Goal: Information Seeking & Learning: Learn about a topic

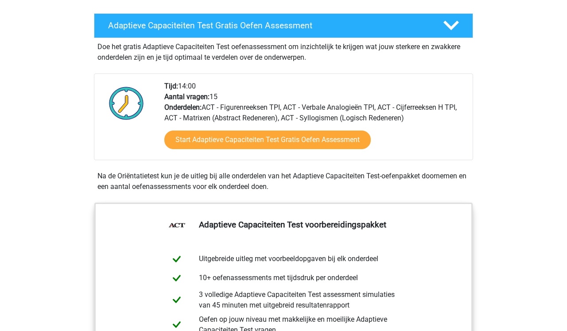
scroll to position [153, 0]
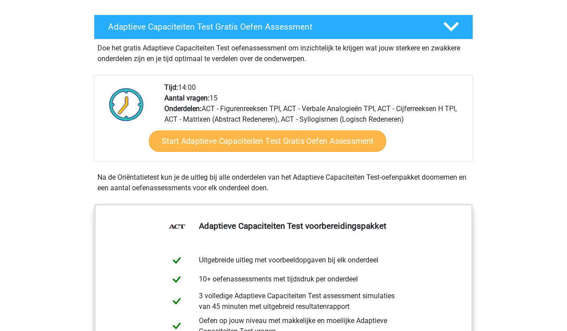
click at [340, 142] on link "Start Adaptieve Capaciteiten Test Gratis Oefen Assessment" at bounding box center [267, 141] width 237 height 21
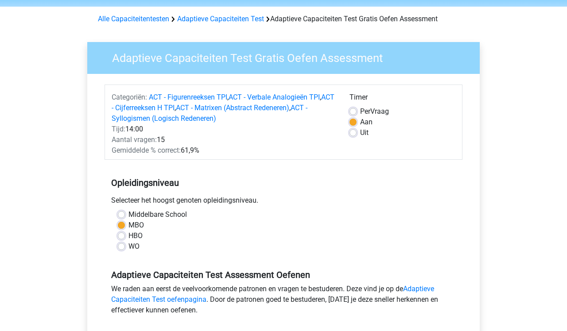
scroll to position [34, 0]
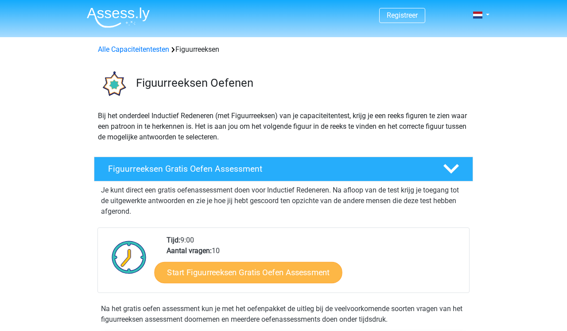
click at [259, 271] on link "Start Figuurreeksen Gratis Oefen Assessment" at bounding box center [249, 272] width 188 height 21
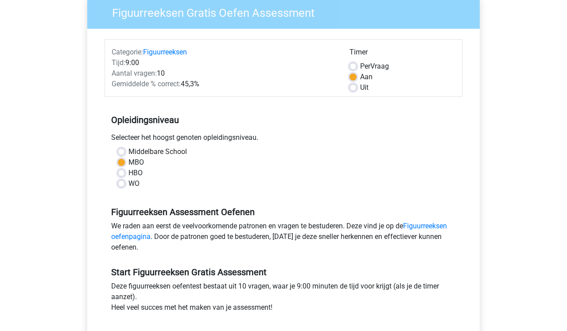
scroll to position [76, 0]
click at [128, 154] on label "Middelbare School" at bounding box center [157, 151] width 58 height 11
click at [121, 154] on input "Middelbare School" at bounding box center [121, 150] width 7 height 9
radio input "true"
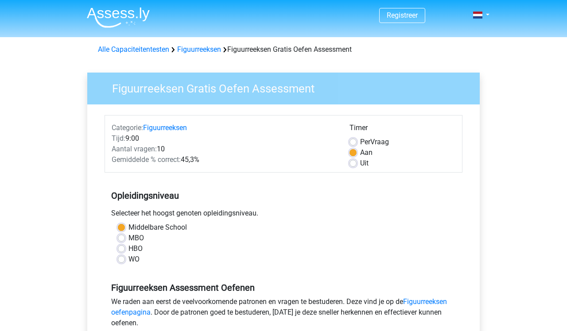
scroll to position [0, 0]
click at [360, 164] on label "Uit" at bounding box center [364, 163] width 8 height 11
click at [352, 164] on input "Uit" at bounding box center [352, 162] width 7 height 9
radio input "true"
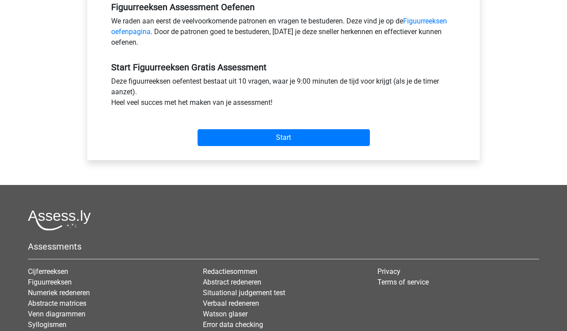
scroll to position [238, 0]
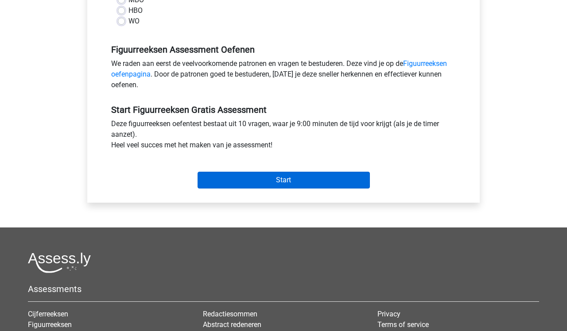
click at [294, 180] on input "Start" at bounding box center [284, 180] width 172 height 17
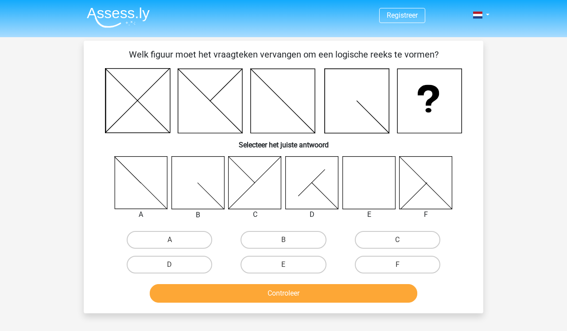
drag, startPoint x: 368, startPoint y: 198, endPoint x: 367, endPoint y: 176, distance: 21.3
click at [368, 176] on icon at bounding box center [368, 182] width 53 height 53
click at [293, 265] on label "E" at bounding box center [283, 265] width 85 height 18
click at [289, 265] on input "E" at bounding box center [286, 268] width 6 height 6
radio input "true"
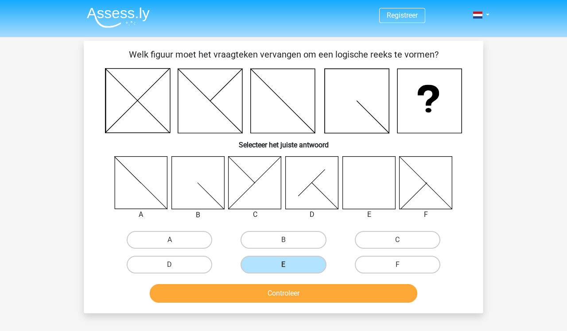
click at [304, 292] on button "Controleer" at bounding box center [284, 293] width 268 height 19
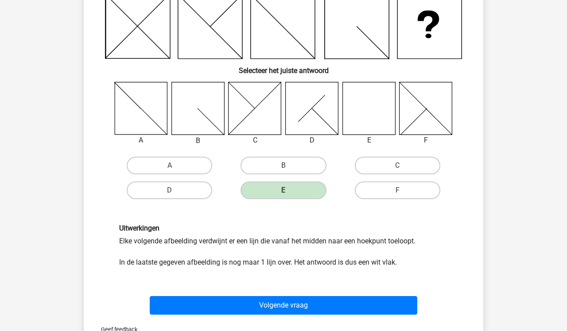
scroll to position [86, 0]
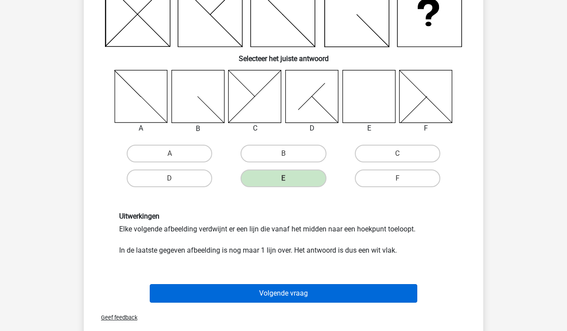
click at [302, 292] on button "Volgende vraag" at bounding box center [284, 293] width 268 height 19
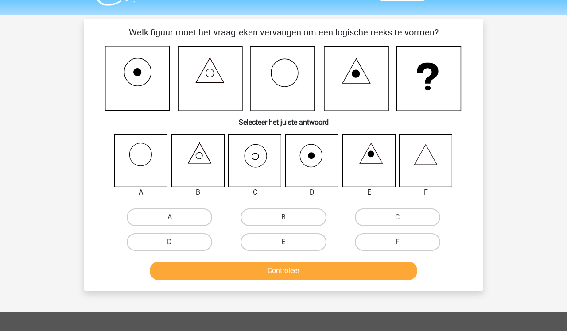
scroll to position [20, 0]
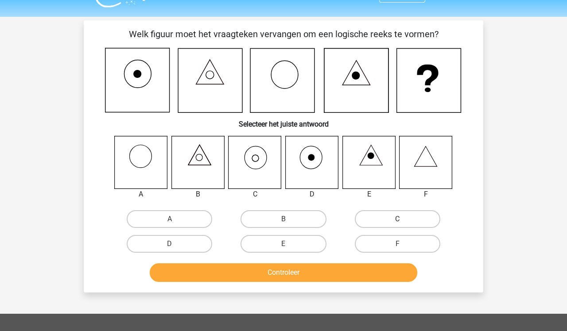
click at [366, 221] on label "C" at bounding box center [397, 219] width 85 height 18
click at [397, 221] on input "C" at bounding box center [400, 222] width 6 height 6
radio input "true"
click at [341, 277] on button "Controleer" at bounding box center [284, 273] width 268 height 19
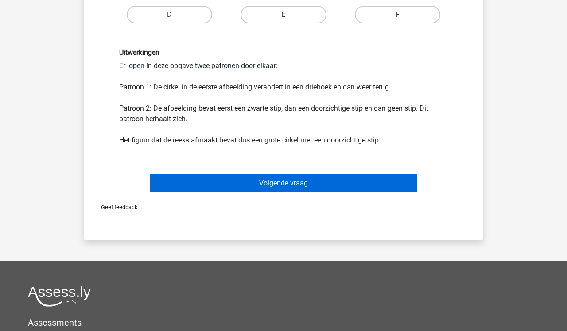
click at [328, 188] on button "Volgende vraag" at bounding box center [284, 183] width 268 height 19
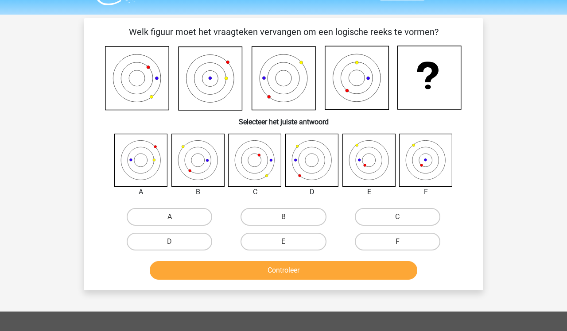
scroll to position [21, 0]
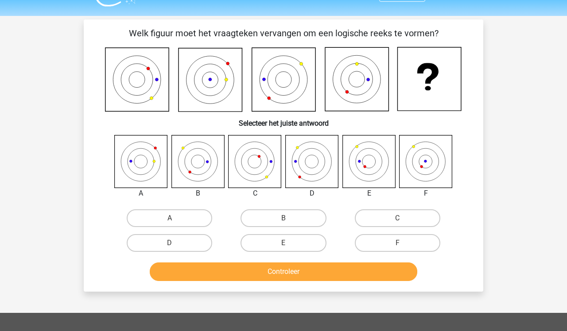
click at [369, 159] on icon at bounding box center [368, 161] width 53 height 53
click at [282, 244] on label "E" at bounding box center [283, 243] width 85 height 18
click at [283, 244] on input "E" at bounding box center [286, 246] width 6 height 6
radio input "true"
click at [291, 268] on button "Controleer" at bounding box center [284, 272] width 268 height 19
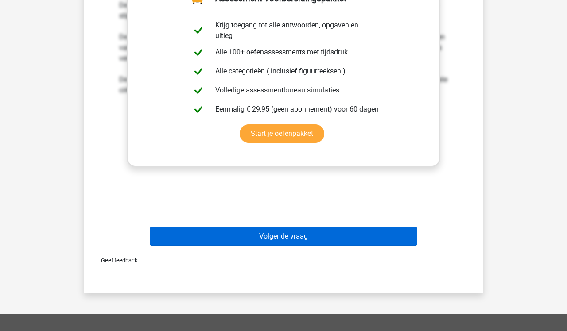
click at [365, 234] on button "Volgende vraag" at bounding box center [284, 236] width 268 height 19
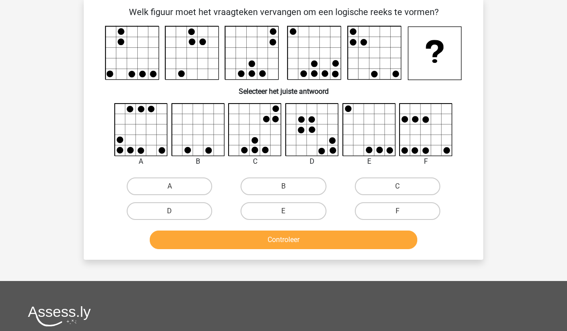
scroll to position [41, 0]
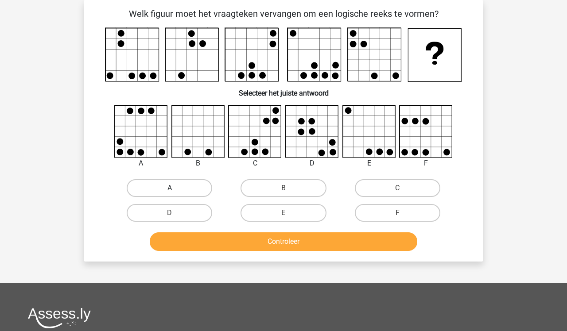
click at [181, 192] on label "A" at bounding box center [169, 188] width 85 height 18
click at [175, 192] on input "A" at bounding box center [173, 191] width 6 height 6
radio input "true"
click at [252, 247] on button "Controleer" at bounding box center [284, 242] width 268 height 19
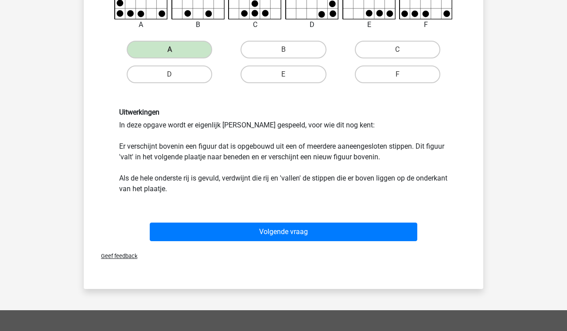
scroll to position [245, 0]
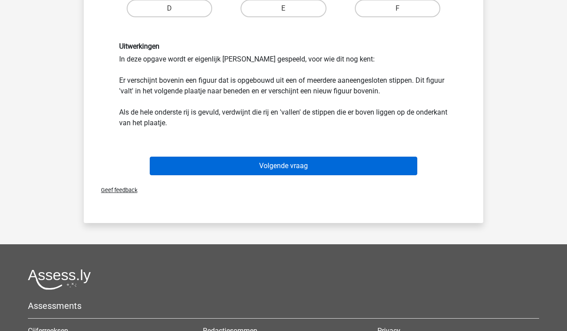
click at [268, 168] on button "Volgende vraag" at bounding box center [284, 166] width 268 height 19
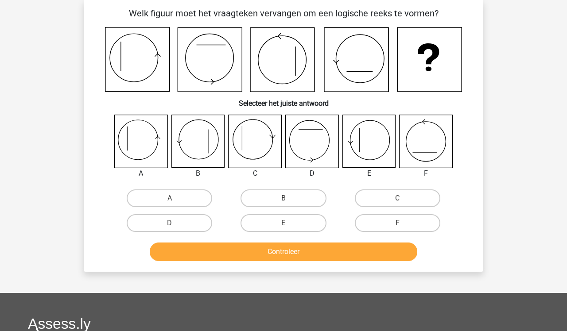
scroll to position [41, 0]
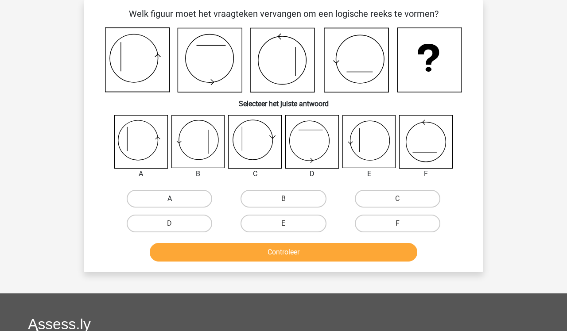
click at [175, 198] on label "A" at bounding box center [169, 199] width 85 height 18
click at [175, 199] on input "A" at bounding box center [173, 202] width 6 height 6
radio input "true"
click at [274, 253] on button "Controleer" at bounding box center [284, 252] width 268 height 19
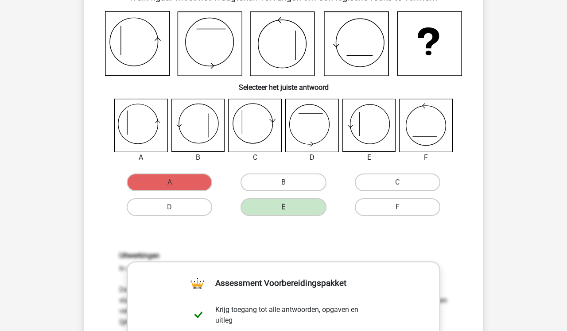
scroll to position [74, 0]
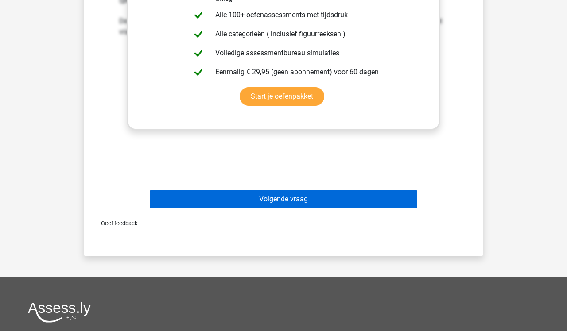
click at [313, 206] on button "Volgende vraag" at bounding box center [284, 199] width 268 height 19
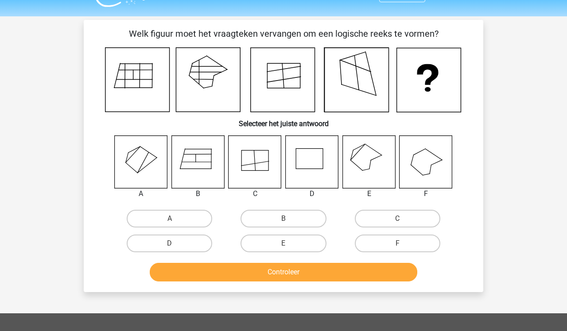
scroll to position [20, 0]
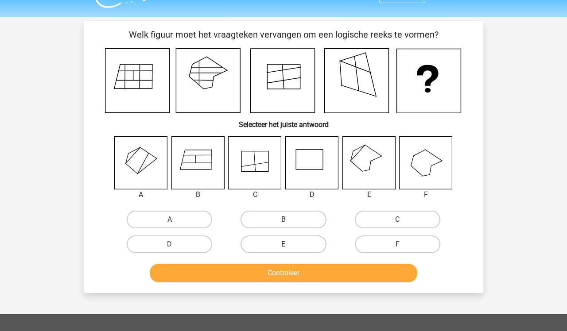
click at [312, 242] on label "E" at bounding box center [283, 245] width 85 height 18
click at [289, 244] on input "E" at bounding box center [286, 247] width 6 height 6
radio input "true"
click at [301, 276] on button "Controleer" at bounding box center [284, 273] width 268 height 19
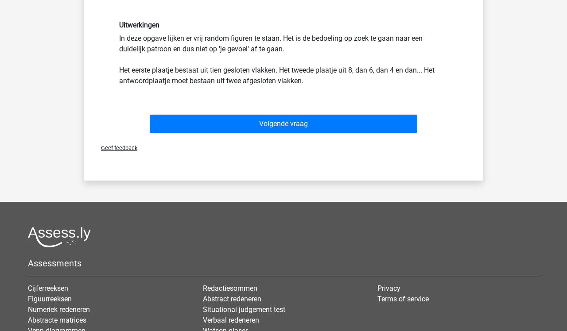
scroll to position [293, 0]
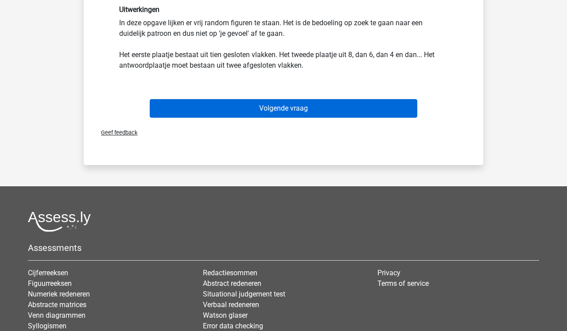
click at [319, 113] on button "Volgende vraag" at bounding box center [284, 108] width 268 height 19
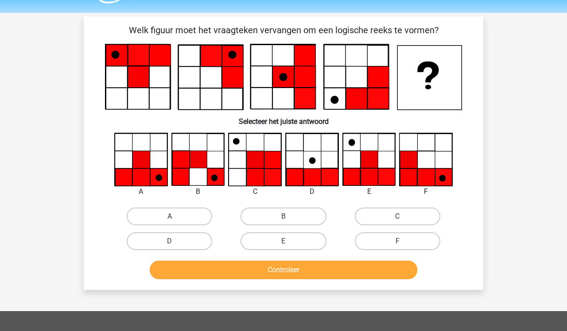
scroll to position [25, 0]
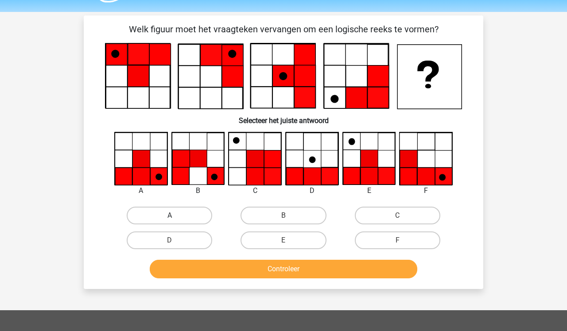
click at [179, 217] on label "A" at bounding box center [169, 216] width 85 height 18
click at [175, 217] on input "A" at bounding box center [173, 219] width 6 height 6
radio input "true"
click at [274, 269] on button "Controleer" at bounding box center [284, 269] width 268 height 19
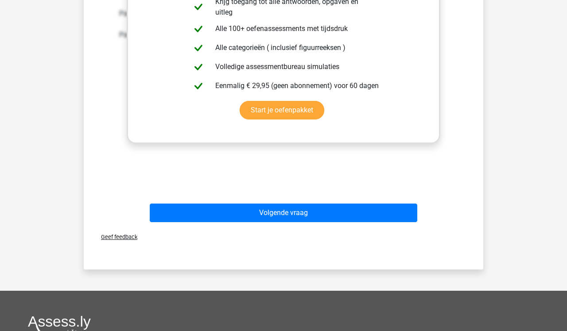
scroll to position [369, 0]
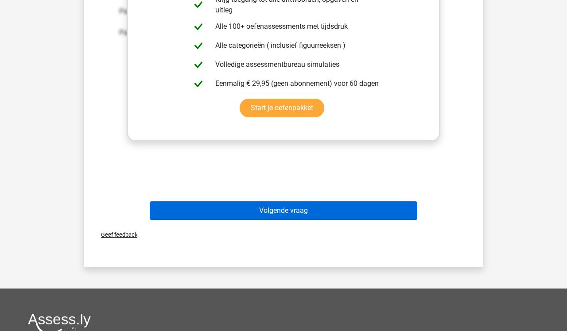
click at [318, 209] on button "Volgende vraag" at bounding box center [284, 211] width 268 height 19
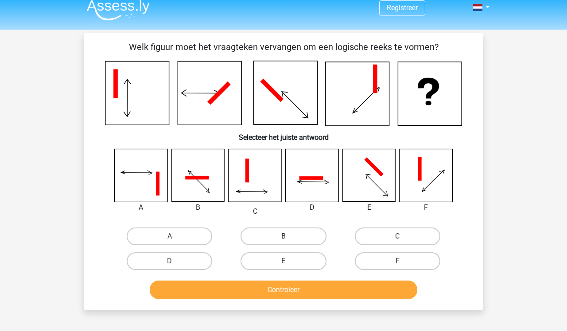
scroll to position [8, 0]
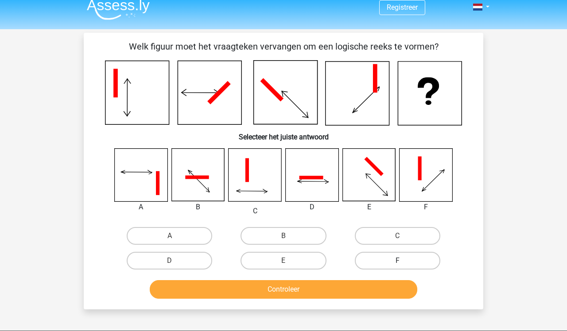
click at [370, 259] on label "F" at bounding box center [397, 261] width 85 height 18
click at [397, 261] on input "F" at bounding box center [400, 264] width 6 height 6
radio input "true"
click at [350, 288] on button "Controleer" at bounding box center [284, 289] width 268 height 19
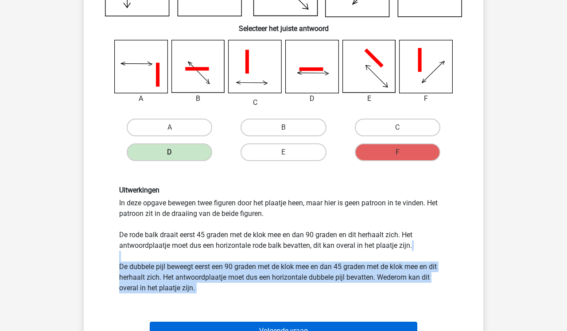
scroll to position [124, 0]
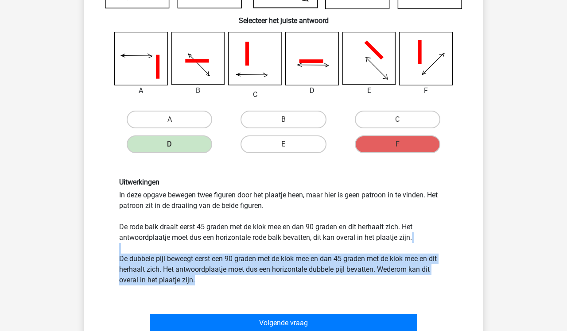
drag, startPoint x: 350, startPoint y: 288, endPoint x: 422, endPoint y: 297, distance: 72.3
click at [423, 298] on div "Uitwerkingen In deze opgave bewegen twee figuren door het plaatje heen, maar hi…" at bounding box center [283, 232] width 371 height 150
click at [493, 257] on div "Vraag 8 van de 10 Categorie: figuurreeksen set 1 Welk figuur moet het vraagteke…" at bounding box center [283, 148] width 421 height 464
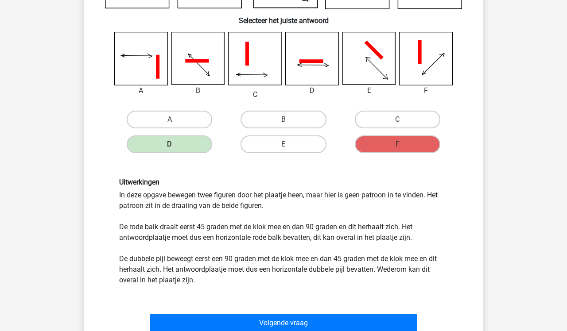
click at [504, 245] on div "Registreer Nederlands English" at bounding box center [283, 256] width 567 height 760
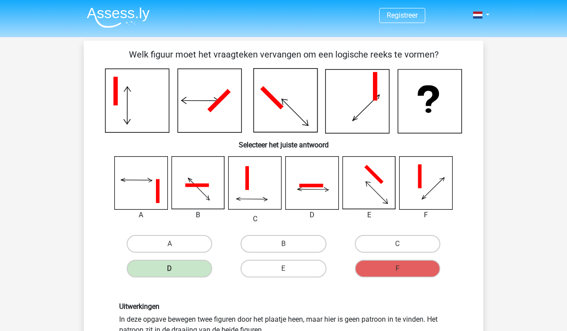
scroll to position [0, 0]
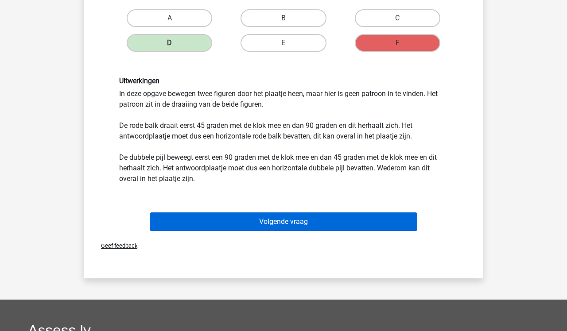
click at [365, 218] on button "Volgende vraag" at bounding box center [284, 222] width 268 height 19
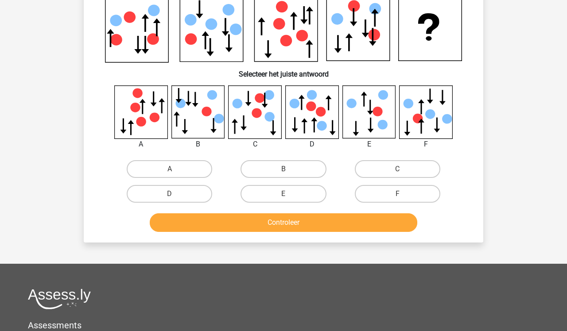
scroll to position [41, 0]
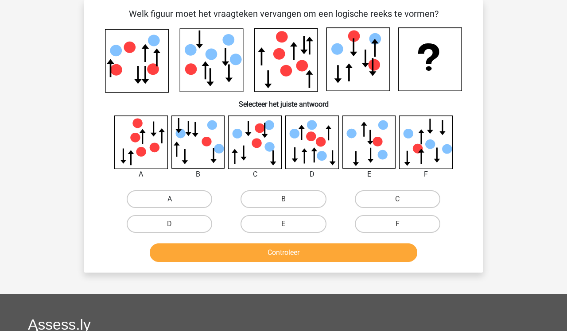
click at [181, 194] on label "A" at bounding box center [169, 199] width 85 height 18
click at [175, 199] on input "A" at bounding box center [173, 202] width 6 height 6
radio input "true"
click at [251, 253] on button "Controleer" at bounding box center [284, 253] width 268 height 19
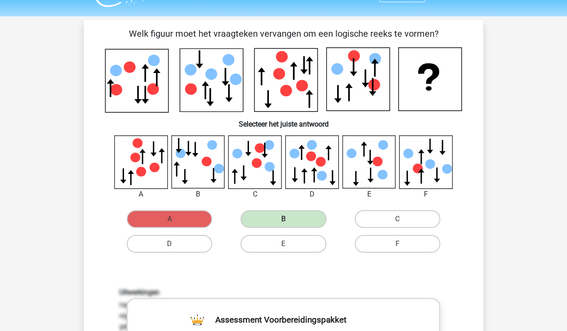
scroll to position [17, 0]
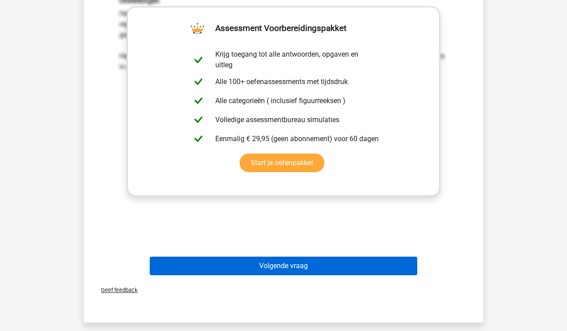
click at [268, 272] on button "Volgende vraag" at bounding box center [284, 266] width 268 height 19
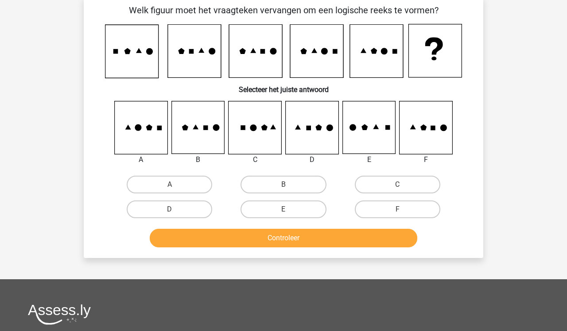
scroll to position [41, 0]
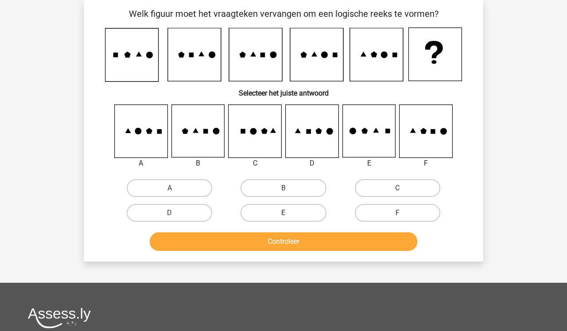
click at [304, 221] on label "E" at bounding box center [283, 213] width 85 height 18
click at [289, 219] on input "E" at bounding box center [286, 216] width 6 height 6
radio input "true"
click at [301, 241] on button "Controleer" at bounding box center [284, 242] width 268 height 19
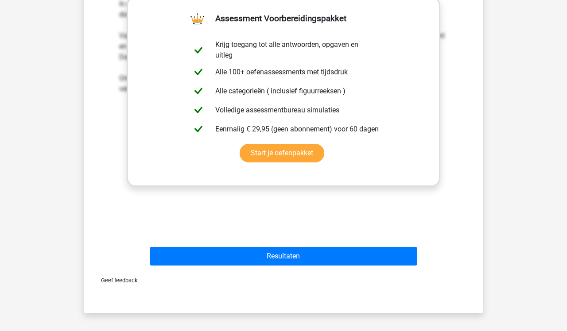
scroll to position [335, 0]
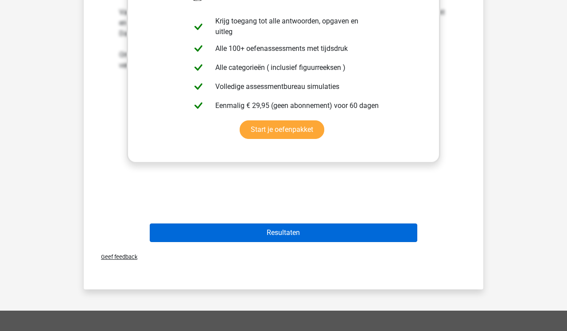
click at [299, 234] on button "Resultaten" at bounding box center [284, 233] width 268 height 19
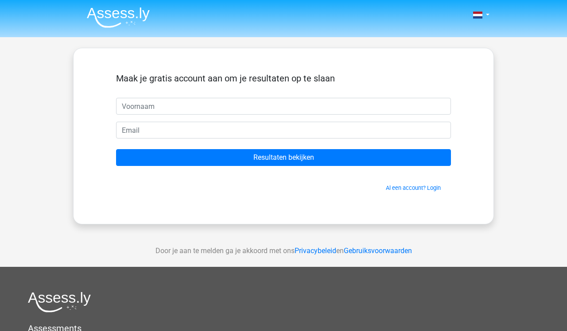
click at [115, 17] on img at bounding box center [118, 17] width 63 height 21
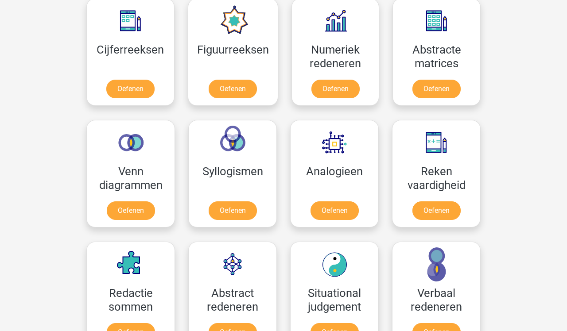
scroll to position [421, 0]
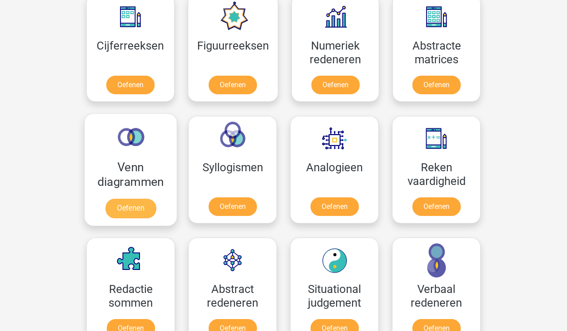
click at [137, 208] on link "Oefenen" at bounding box center [130, 208] width 50 height 19
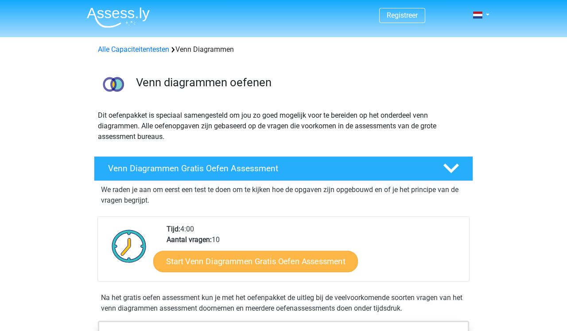
click at [289, 258] on link "Start Venn Diagrammen Gratis Oefen Assessment" at bounding box center [255, 261] width 205 height 21
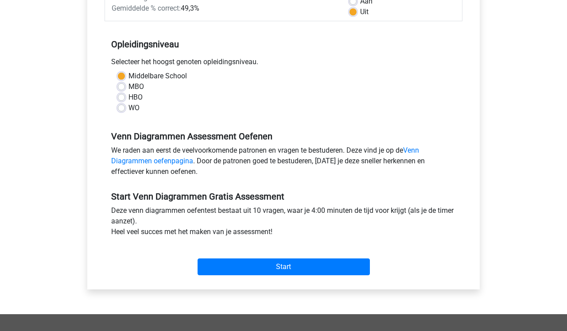
scroll to position [153, 0]
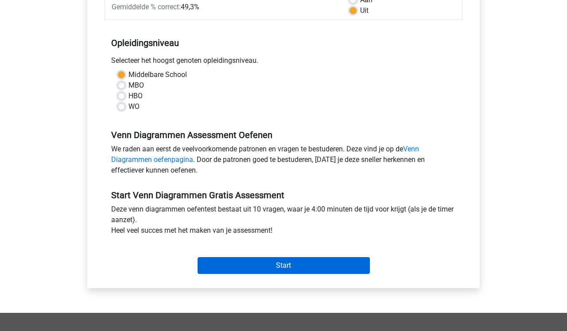
click at [268, 270] on input "Start" at bounding box center [284, 265] width 172 height 17
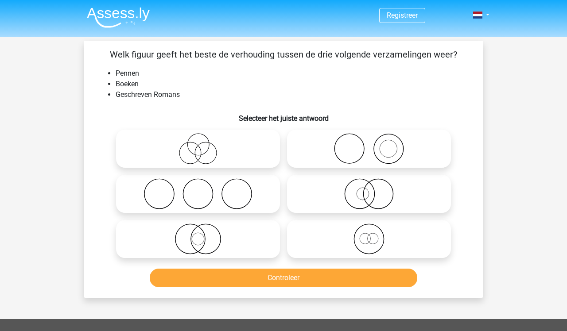
click at [356, 241] on icon at bounding box center [369, 239] width 157 height 31
click at [369, 235] on input "radio" at bounding box center [372, 232] width 6 height 6
radio input "true"
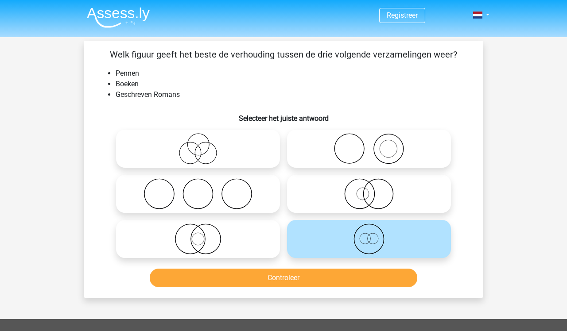
click at [332, 282] on button "Controleer" at bounding box center [284, 278] width 268 height 19
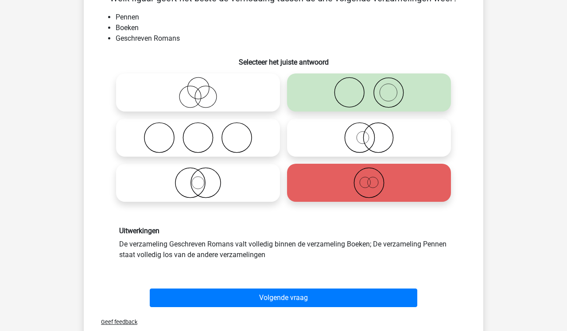
scroll to position [57, 0]
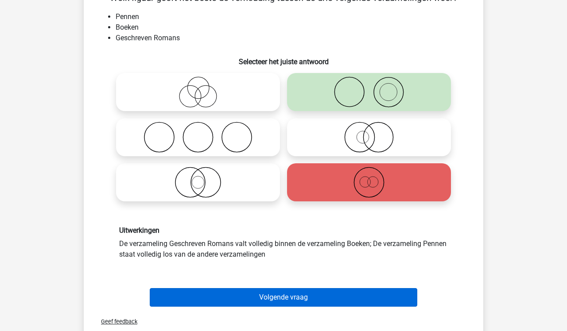
click at [320, 291] on button "Volgende vraag" at bounding box center [284, 297] width 268 height 19
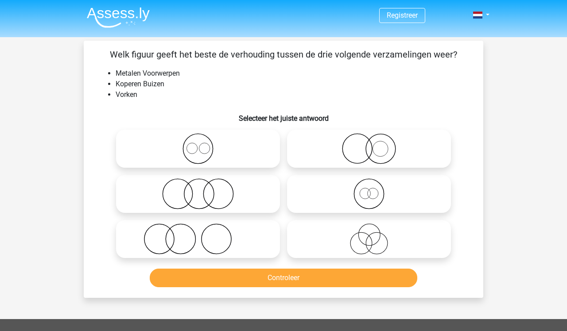
scroll to position [0, 0]
click at [233, 201] on icon at bounding box center [198, 194] width 157 height 31
click at [204, 190] on input "radio" at bounding box center [201, 187] width 6 height 6
radio input "true"
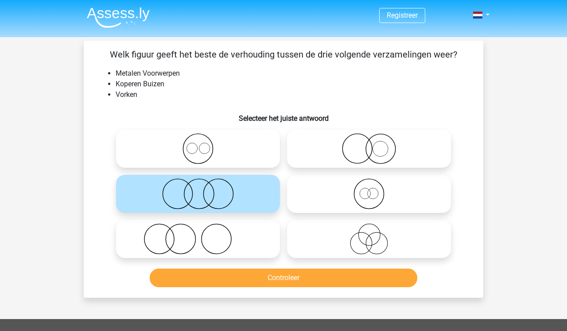
click at [293, 278] on button "Controleer" at bounding box center [284, 278] width 268 height 19
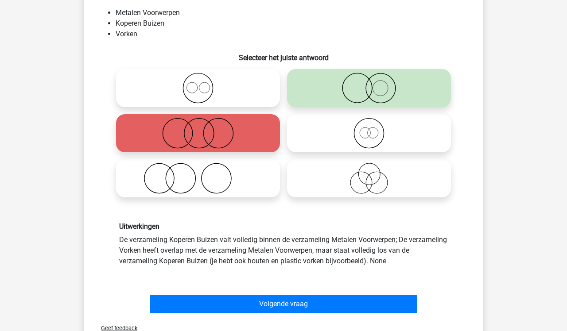
scroll to position [66, 0]
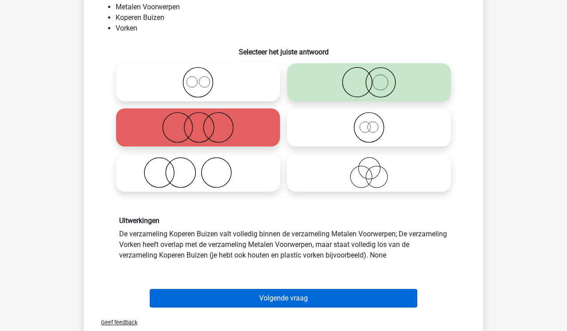
click at [291, 296] on button "Volgende vraag" at bounding box center [284, 298] width 268 height 19
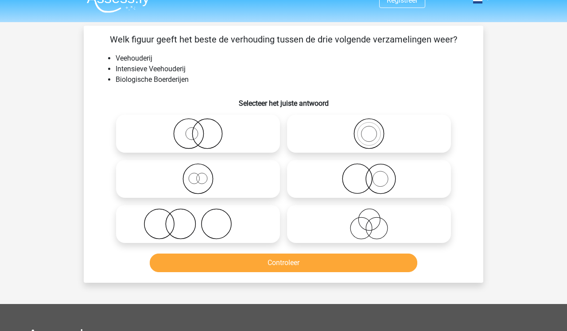
scroll to position [13, 0]
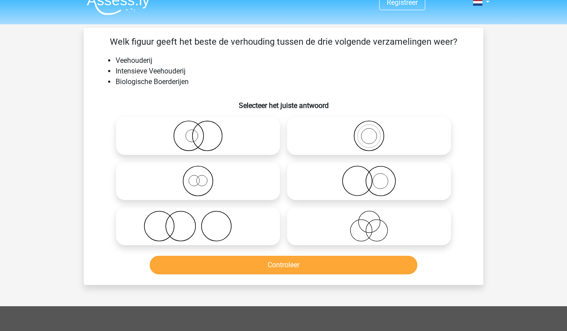
click at [391, 186] on icon at bounding box center [369, 181] width 157 height 31
click at [375, 177] on input "radio" at bounding box center [372, 174] width 6 height 6
radio input "true"
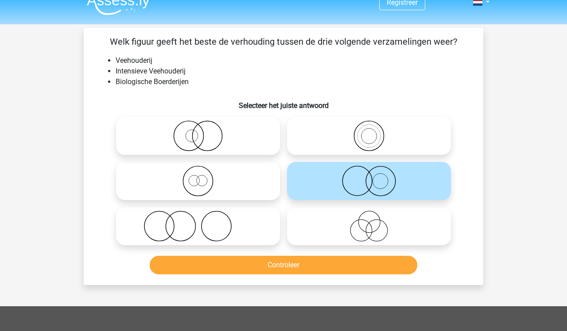
click at [364, 269] on button "Controleer" at bounding box center [284, 265] width 268 height 19
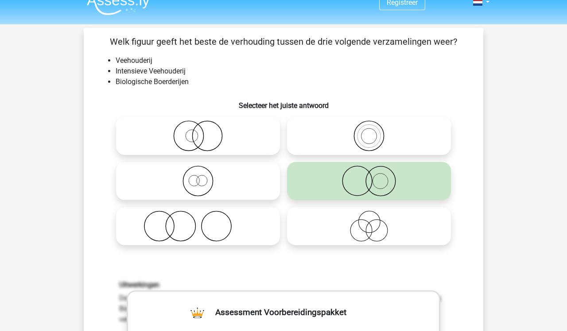
scroll to position [0, 0]
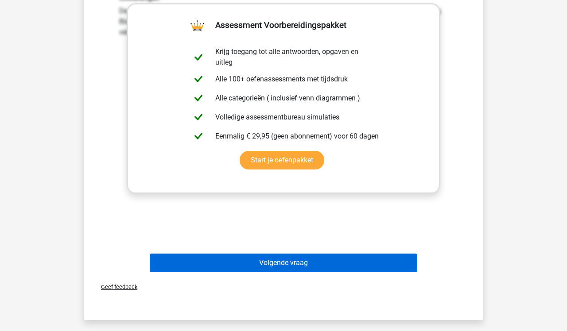
click at [349, 261] on button "Volgende vraag" at bounding box center [284, 263] width 268 height 19
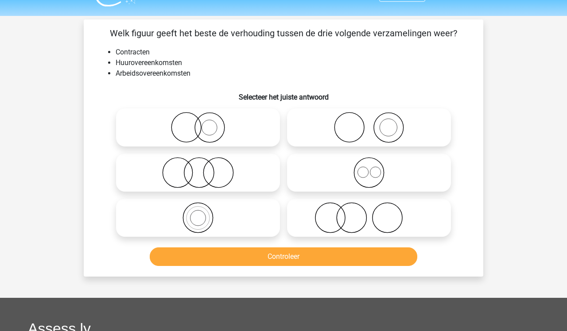
scroll to position [12, 0]
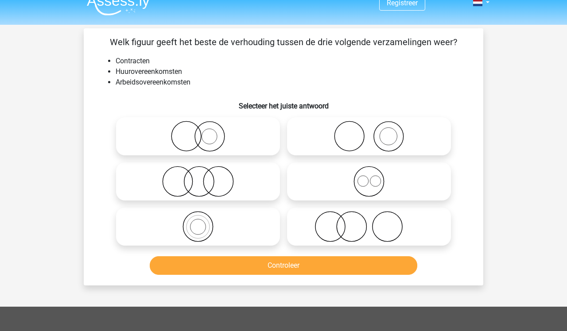
click at [233, 179] on circle at bounding box center [218, 182] width 30 height 30
click at [204, 177] on input "radio" at bounding box center [201, 174] width 6 height 6
radio input "true"
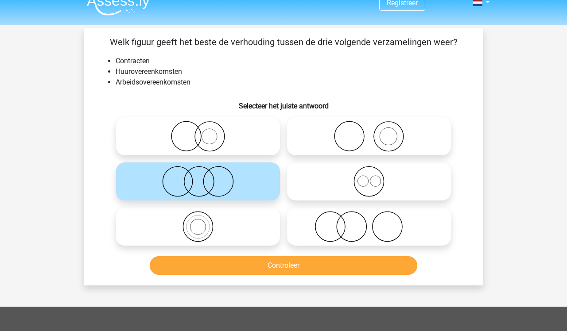
click at [287, 266] on button "Controleer" at bounding box center [284, 265] width 268 height 19
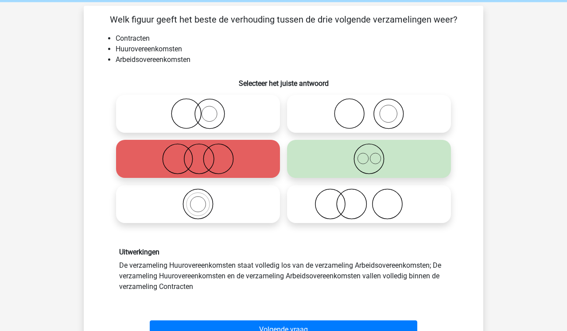
scroll to position [36, 0]
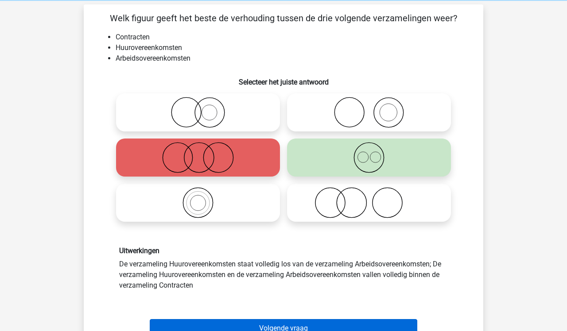
click at [296, 325] on button "Volgende vraag" at bounding box center [284, 328] width 268 height 19
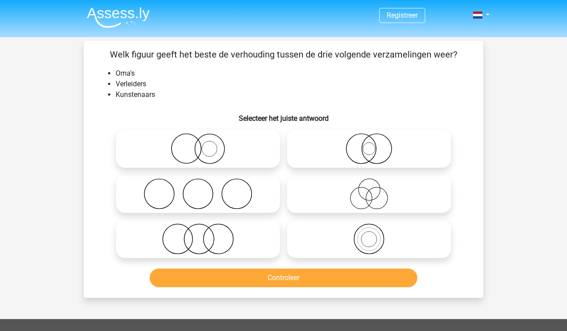
scroll to position [0, 0]
click at [239, 206] on icon at bounding box center [198, 194] width 157 height 31
click at [204, 190] on input "radio" at bounding box center [201, 187] width 6 height 6
radio input "true"
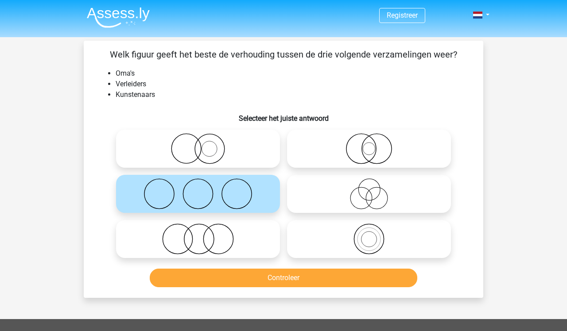
click at [276, 280] on button "Controleer" at bounding box center [284, 278] width 268 height 19
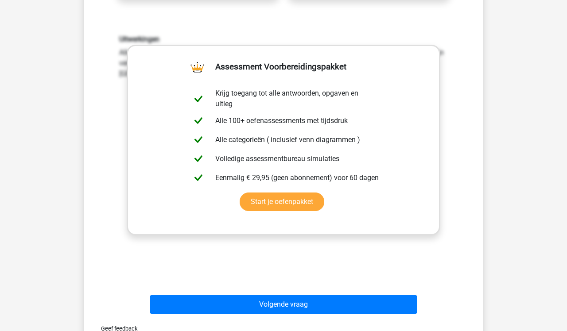
scroll to position [262, 0]
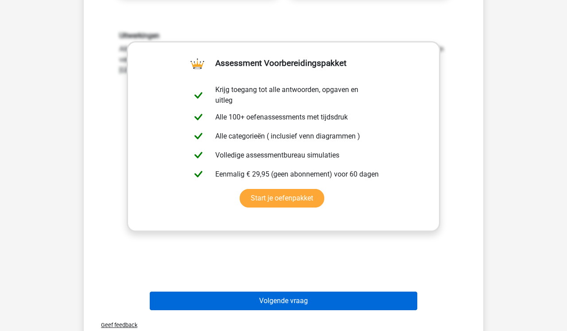
click at [280, 300] on button "Volgende vraag" at bounding box center [284, 301] width 268 height 19
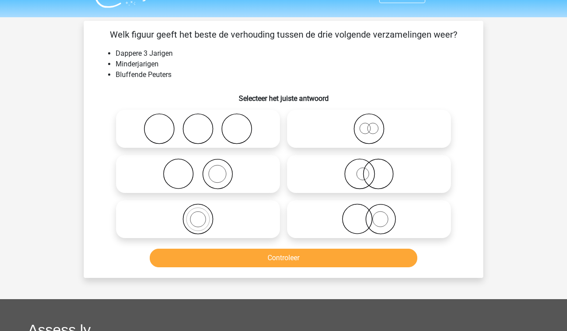
scroll to position [19, 0]
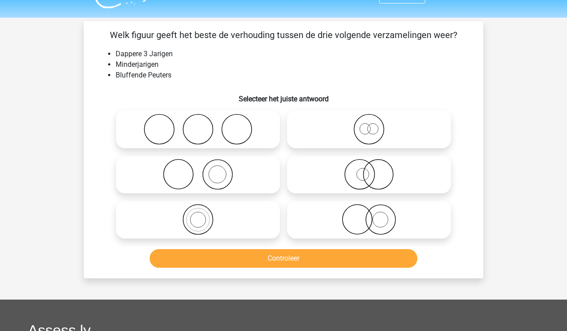
click at [385, 139] on icon at bounding box center [369, 129] width 157 height 31
click at [375, 125] on input "radio" at bounding box center [372, 122] width 6 height 6
radio input "true"
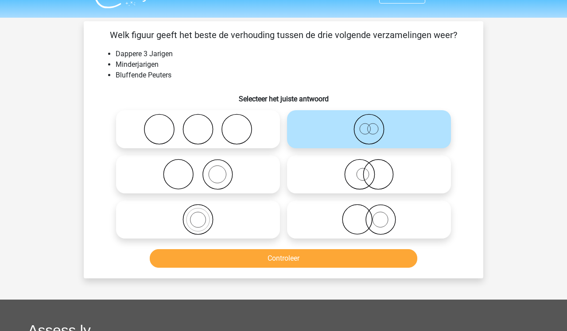
click at [341, 261] on button "Controleer" at bounding box center [284, 258] width 268 height 19
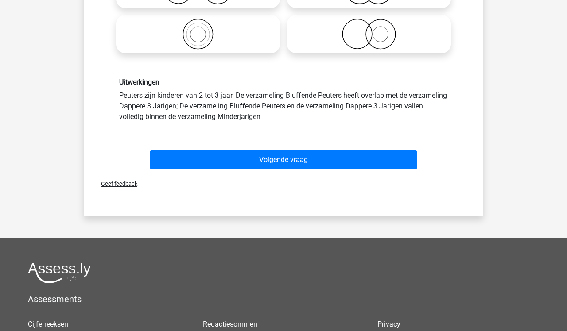
scroll to position [207, 0]
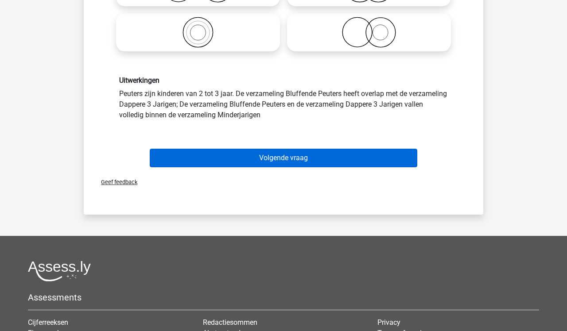
click at [359, 162] on button "Volgende vraag" at bounding box center [284, 158] width 268 height 19
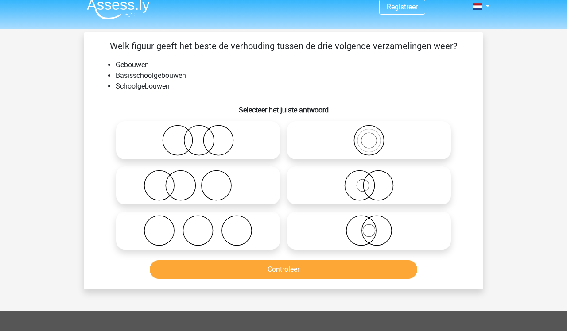
scroll to position [8, 0]
click at [370, 144] on icon at bounding box center [369, 140] width 157 height 31
click at [370, 136] on input "radio" at bounding box center [372, 133] width 6 height 6
radio input "true"
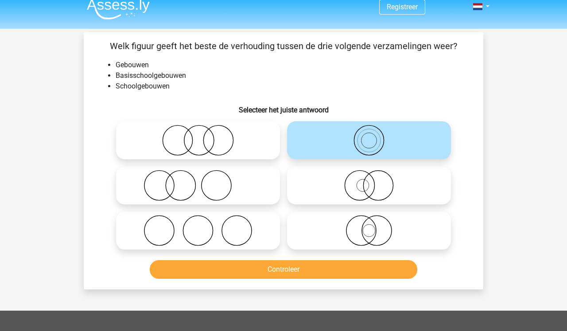
click at [319, 264] on button "Controleer" at bounding box center [284, 269] width 268 height 19
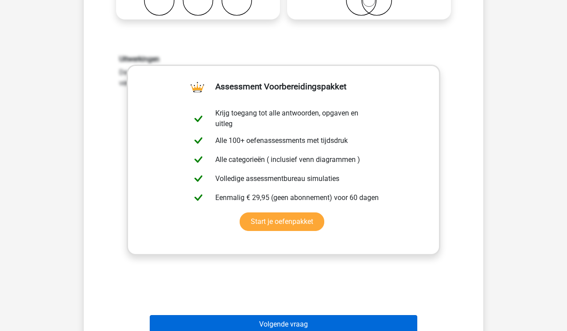
click at [333, 320] on button "Volgende vraag" at bounding box center [284, 324] width 268 height 19
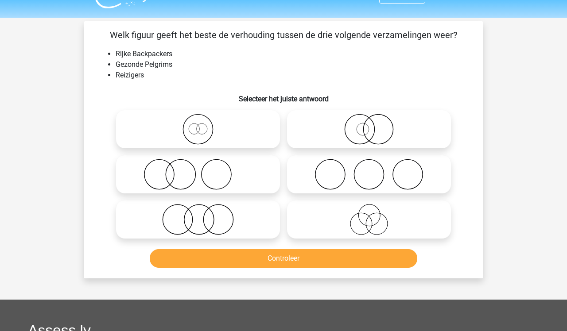
scroll to position [18, 0]
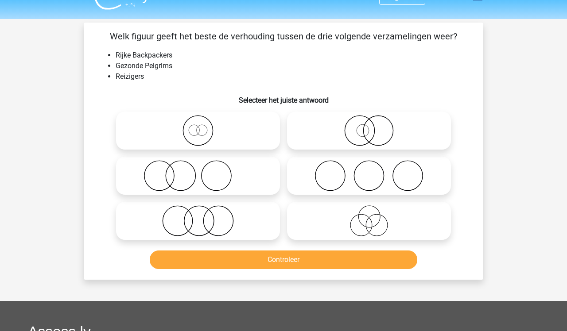
click at [217, 226] on icon at bounding box center [198, 221] width 157 height 31
click at [204, 217] on input "radio" at bounding box center [201, 214] width 6 height 6
radio input "true"
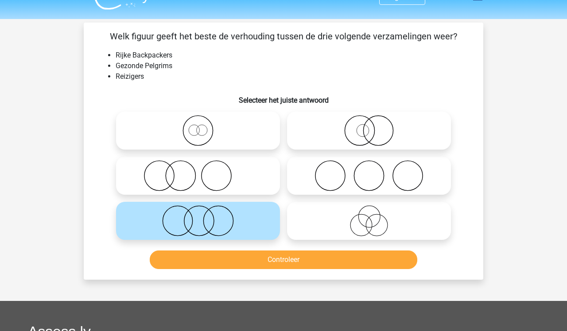
click at [232, 255] on button "Controleer" at bounding box center [284, 260] width 268 height 19
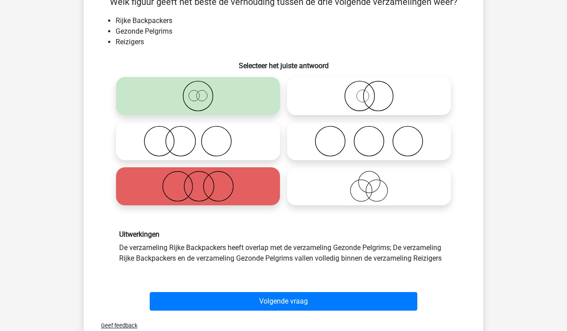
scroll to position [54, 0]
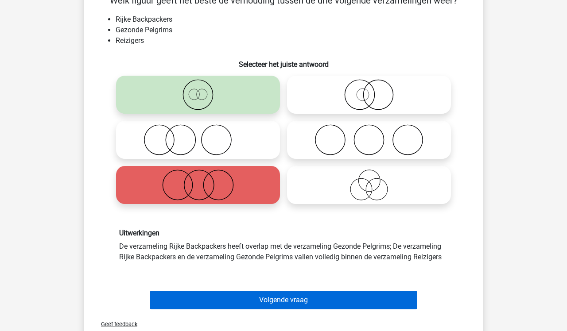
click at [282, 296] on button "Volgende vraag" at bounding box center [284, 300] width 268 height 19
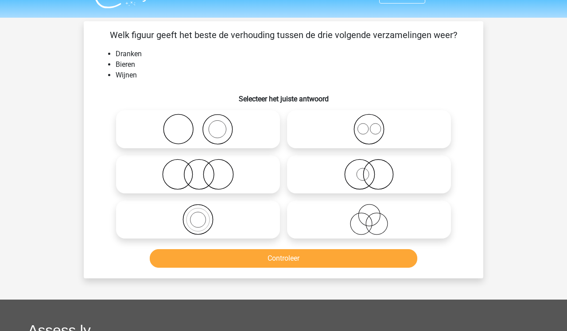
scroll to position [16, 0]
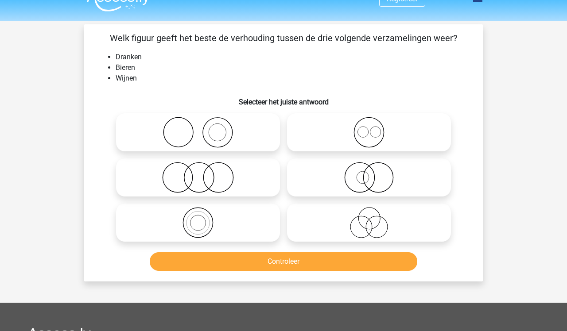
click at [389, 123] on icon at bounding box center [369, 132] width 157 height 31
click at [375, 123] on input "radio" at bounding box center [372, 125] width 6 height 6
radio input "true"
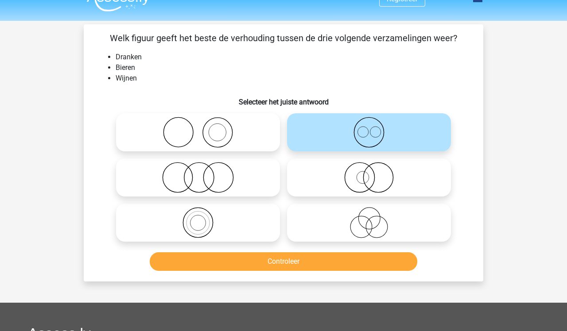
click at [291, 262] on button "Controleer" at bounding box center [284, 261] width 268 height 19
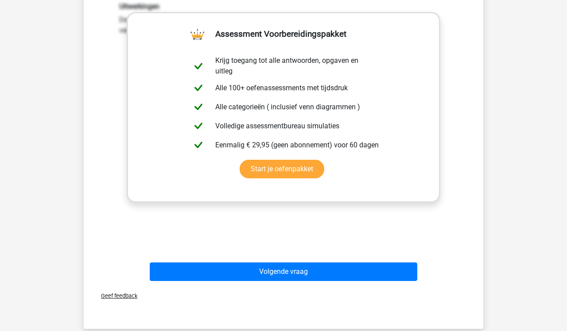
scroll to position [303, 0]
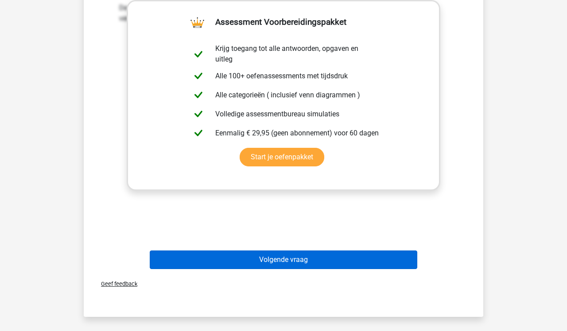
click at [282, 260] on button "Volgende vraag" at bounding box center [284, 260] width 268 height 19
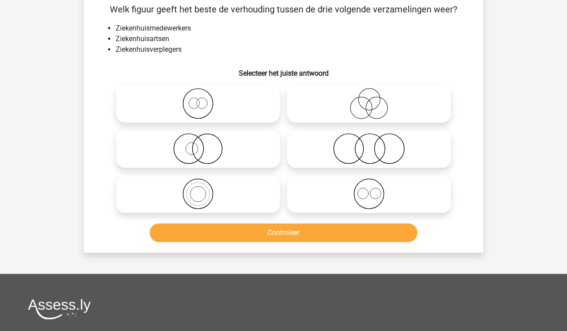
scroll to position [41, 0]
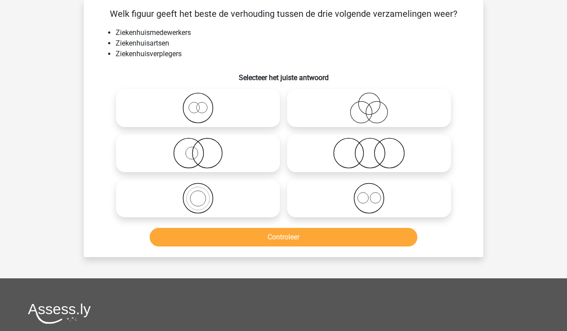
click at [262, 203] on icon at bounding box center [198, 198] width 157 height 31
click at [204, 194] on input "radio" at bounding box center [201, 191] width 6 height 6
radio input "true"
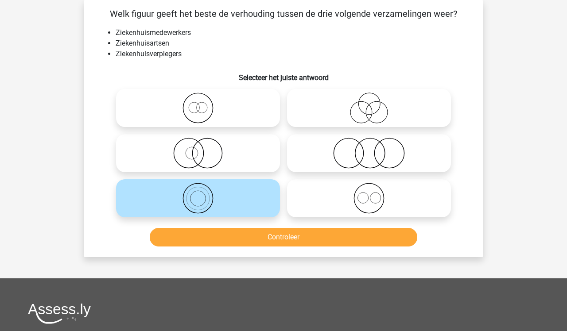
click at [376, 195] on icon at bounding box center [369, 198] width 157 height 31
click at [375, 194] on input "radio" at bounding box center [372, 191] width 6 height 6
radio input "true"
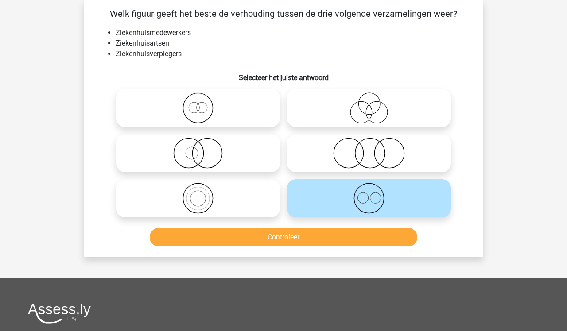
click at [215, 102] on icon at bounding box center [198, 108] width 157 height 31
click at [204, 102] on input "radio" at bounding box center [201, 101] width 6 height 6
radio input "true"
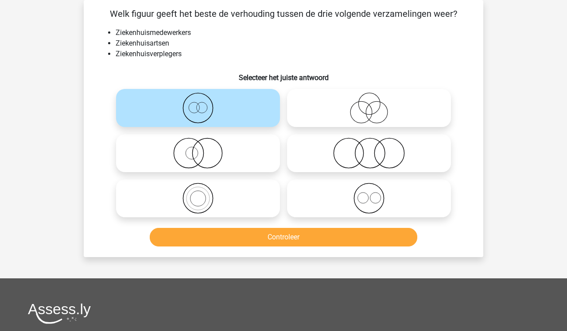
click at [341, 206] on icon at bounding box center [369, 198] width 157 height 31
click at [369, 194] on input "radio" at bounding box center [372, 191] width 6 height 6
radio input "true"
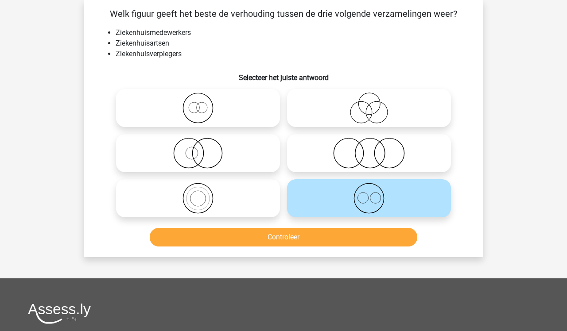
click at [329, 230] on button "Controleer" at bounding box center [284, 237] width 268 height 19
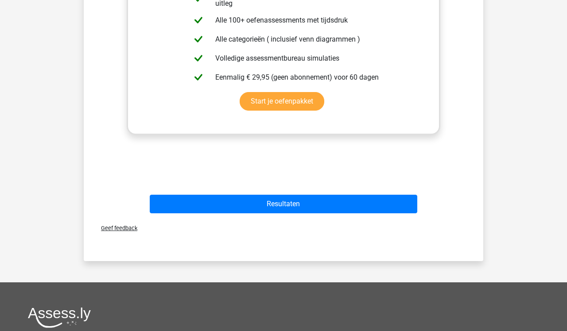
scroll to position [360, 0]
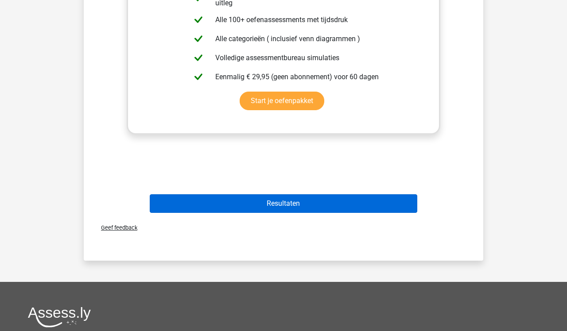
click at [328, 204] on button "Resultaten" at bounding box center [284, 203] width 268 height 19
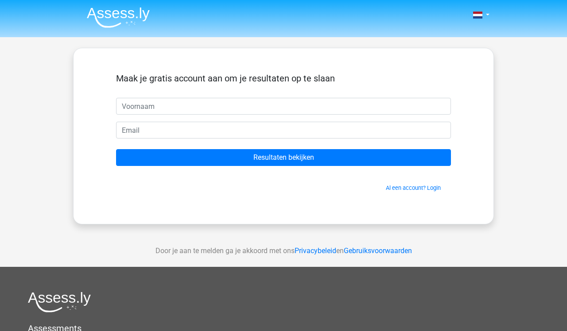
click at [129, 18] on img at bounding box center [118, 17] width 63 height 21
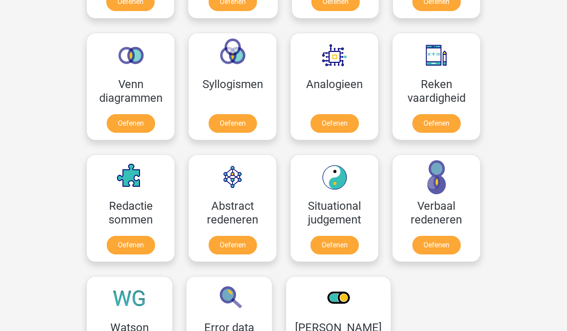
scroll to position [505, 0]
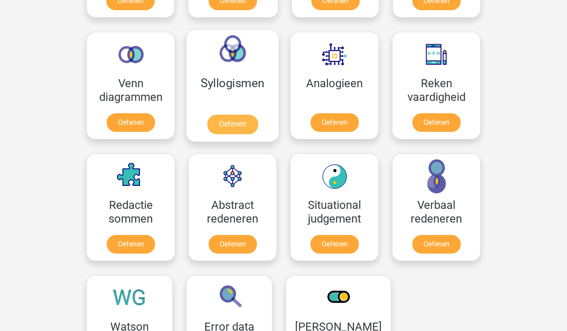
click at [235, 123] on link "Oefenen" at bounding box center [232, 124] width 50 height 19
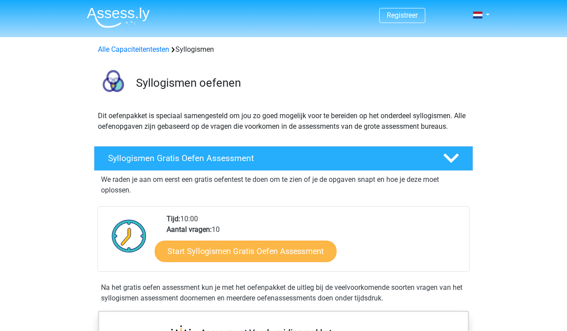
click at [247, 253] on link "Start Syllogismen Gratis Oefen Assessment" at bounding box center [246, 251] width 182 height 21
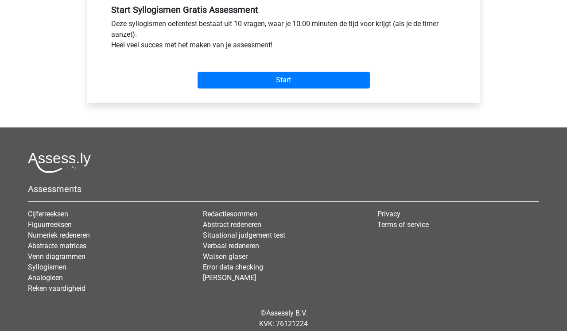
scroll to position [350, 0]
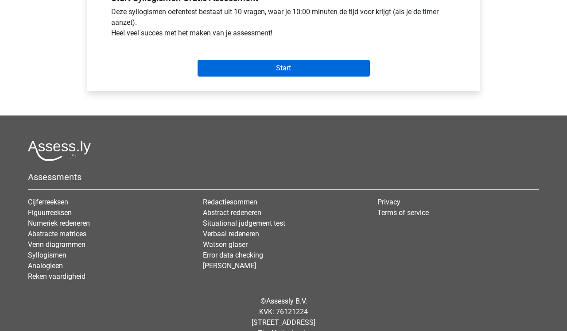
click at [301, 72] on input "Start" at bounding box center [284, 68] width 172 height 17
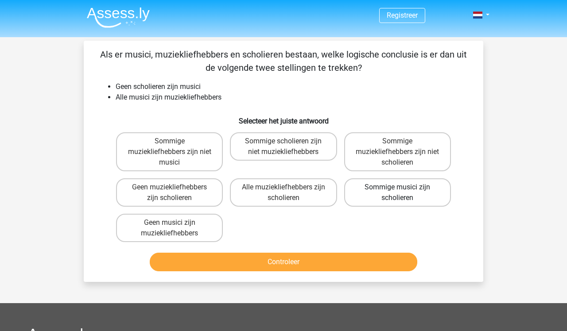
click at [385, 186] on label "Sommige musici zijn scholieren" at bounding box center [397, 193] width 107 height 28
click at [397, 187] on input "Sommige musici zijn scholieren" at bounding box center [400, 190] width 6 height 6
radio input "true"
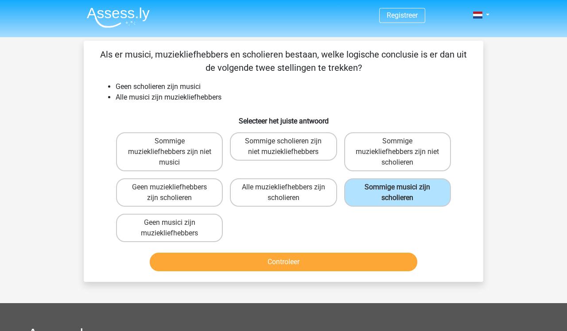
click at [324, 260] on button "Controleer" at bounding box center [284, 262] width 268 height 19
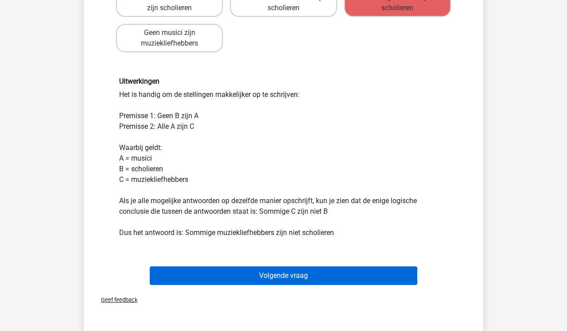
click at [311, 275] on button "Volgende vraag" at bounding box center [284, 276] width 268 height 19
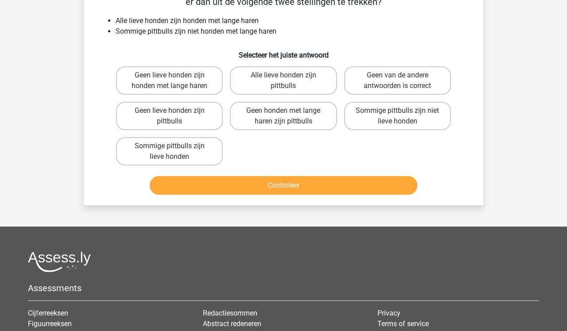
scroll to position [41, 0]
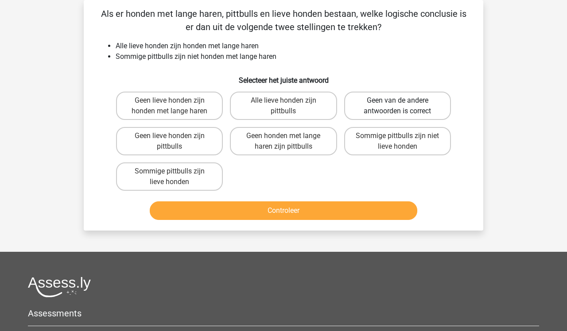
click at [413, 100] on label "Geen van de andere antwoorden is correct" at bounding box center [397, 106] width 107 height 28
click at [403, 101] on input "Geen van de andere antwoorden is correct" at bounding box center [400, 104] width 6 height 6
radio input "true"
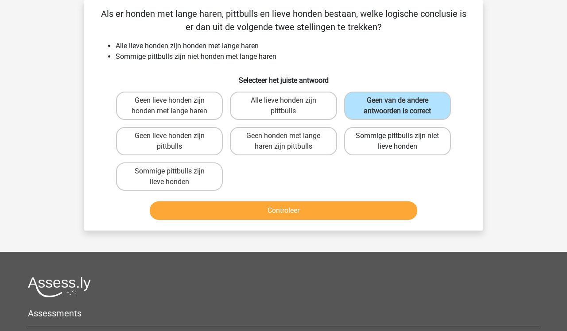
click at [412, 138] on label "Sommige pittbulls zijn niet lieve honden" at bounding box center [397, 141] width 107 height 28
click at [403, 138] on input "Sommige pittbulls zijn niet lieve honden" at bounding box center [400, 139] width 6 height 6
radio input "true"
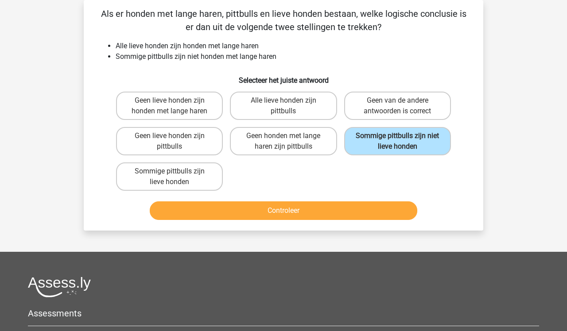
click at [388, 209] on button "Controleer" at bounding box center [284, 211] width 268 height 19
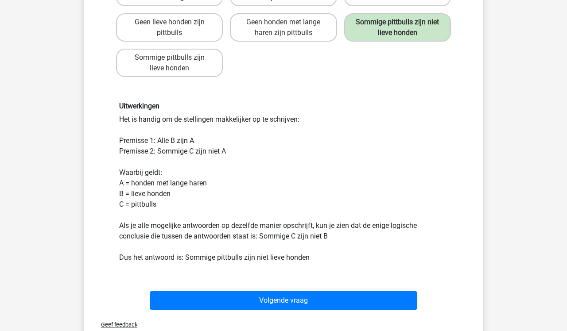
scroll to position [157, 0]
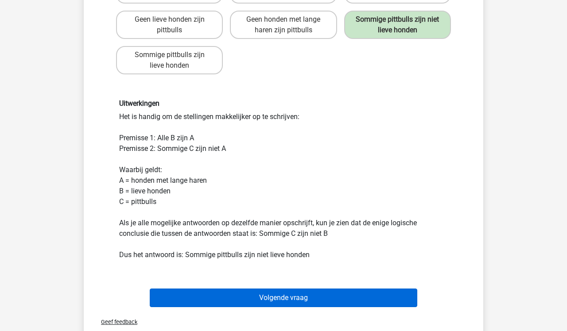
click at [317, 294] on button "Volgende vraag" at bounding box center [284, 298] width 268 height 19
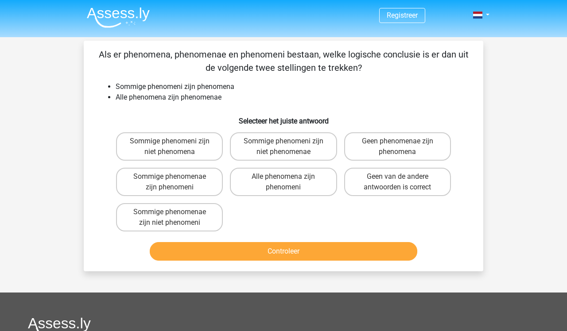
scroll to position [0, 0]
click at [323, 192] on label "Alle phenomena zijn phenomeni" at bounding box center [283, 182] width 107 height 28
click at [289, 182] on input "Alle phenomena zijn phenomeni" at bounding box center [286, 180] width 6 height 6
radio input "true"
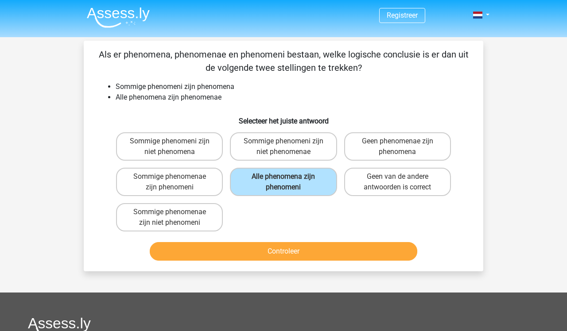
click at [330, 255] on button "Controleer" at bounding box center [284, 251] width 268 height 19
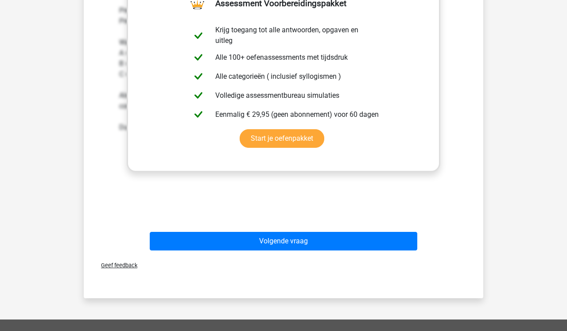
scroll to position [296, 0]
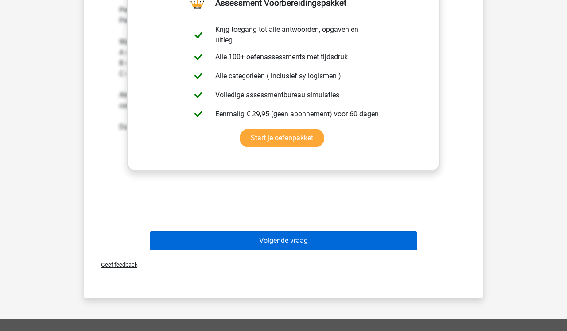
click at [331, 243] on button "Volgende vraag" at bounding box center [284, 241] width 268 height 19
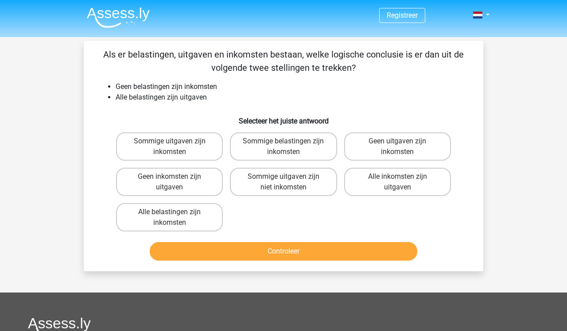
scroll to position [0, 0]
click at [318, 148] on label "Sommige belastingen zijn inkomsten" at bounding box center [283, 146] width 107 height 28
click at [289, 147] on input "Sommige belastingen zijn inkomsten" at bounding box center [286, 144] width 6 height 6
radio input "true"
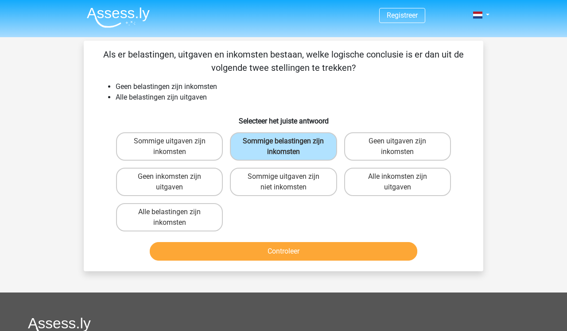
click at [324, 254] on button "Controleer" at bounding box center [284, 251] width 268 height 19
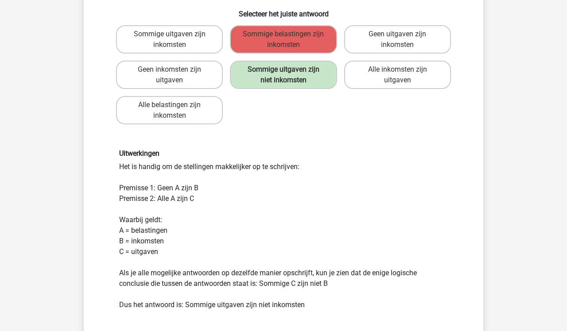
scroll to position [117, 0]
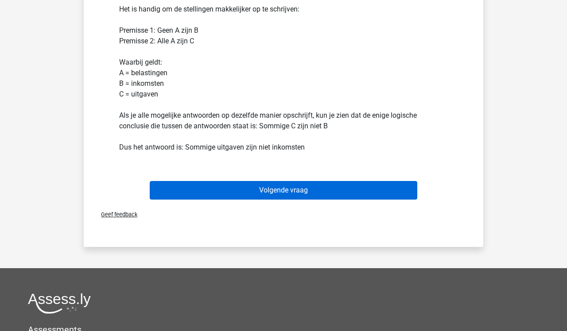
click at [263, 191] on button "Volgende vraag" at bounding box center [284, 190] width 268 height 19
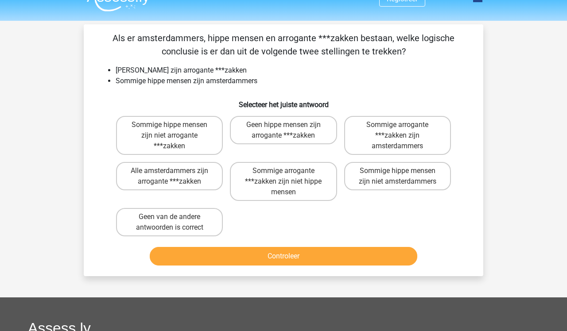
scroll to position [15, 0]
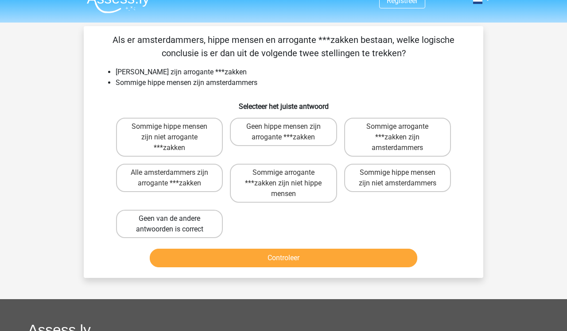
click at [176, 224] on label "Geen van de andere antwoorden is correct" at bounding box center [169, 224] width 107 height 28
click at [175, 224] on input "Geen van de andere antwoorden is correct" at bounding box center [173, 222] width 6 height 6
radio input "true"
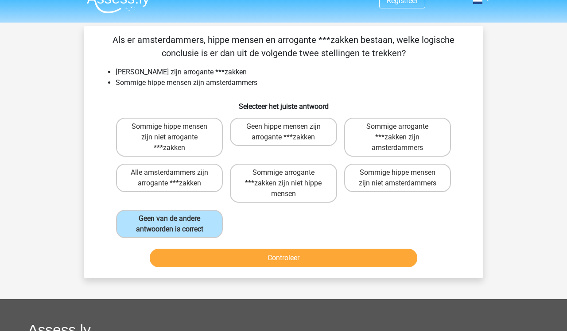
click at [233, 248] on div "Controleer" at bounding box center [283, 256] width 371 height 29
click at [235, 255] on button "Controleer" at bounding box center [284, 258] width 268 height 19
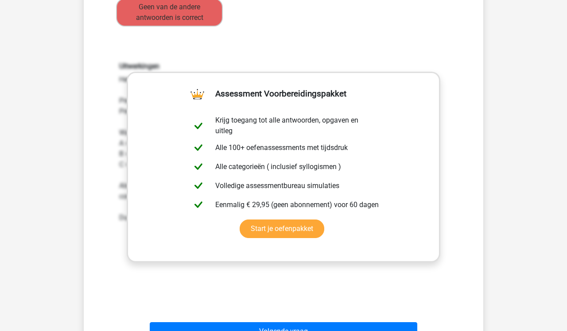
scroll to position [229, 0]
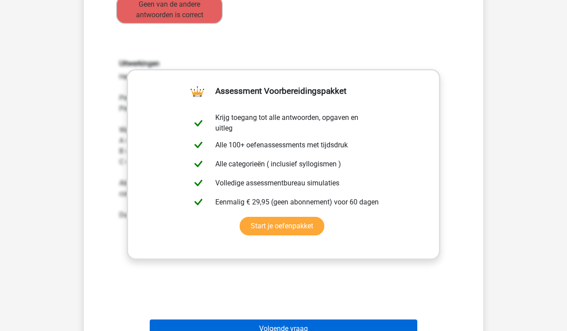
click at [303, 322] on button "Volgende vraag" at bounding box center [284, 329] width 268 height 19
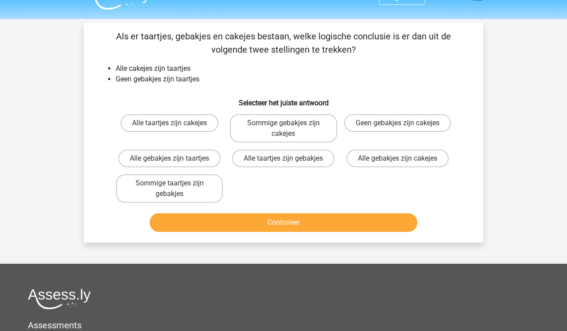
scroll to position [17, 0]
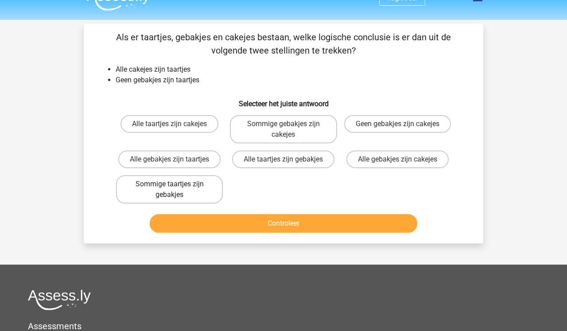
click at [188, 194] on label "Sommige taartjes zijn gebakjes" at bounding box center [169, 189] width 107 height 28
click at [175, 190] on input "Sommige taartjes zijn gebakjes" at bounding box center [173, 187] width 6 height 6
radio input "true"
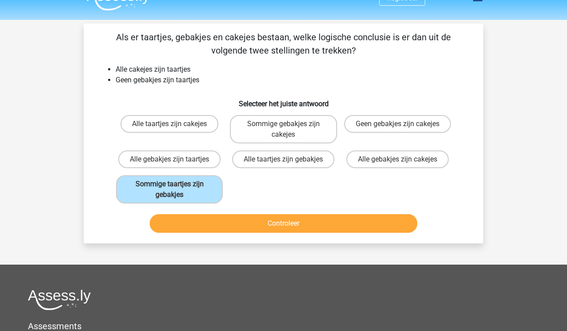
click at [222, 219] on button "Controleer" at bounding box center [284, 223] width 268 height 19
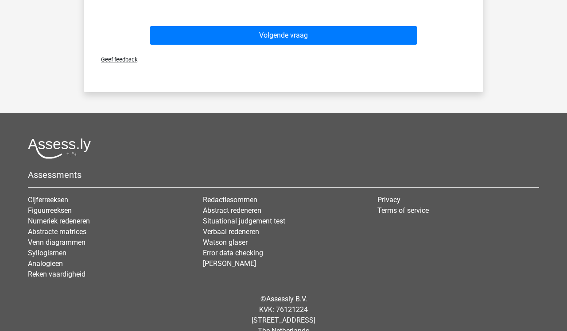
scroll to position [425, 0]
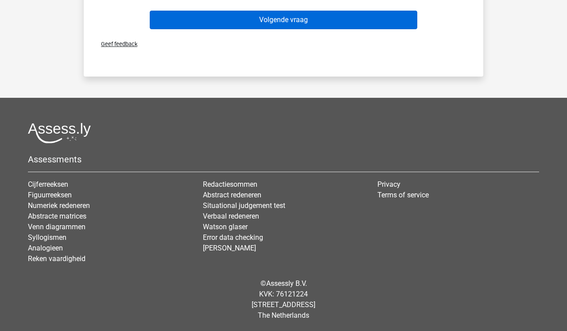
click at [308, 23] on button "Volgende vraag" at bounding box center [284, 20] width 268 height 19
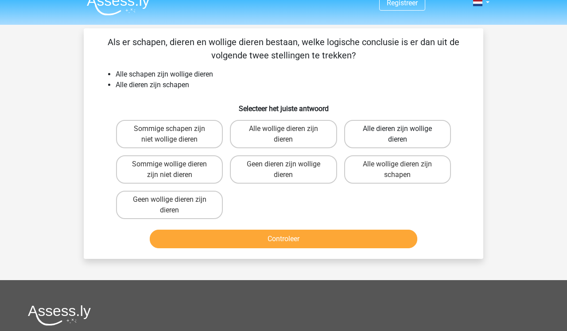
scroll to position [12, 0]
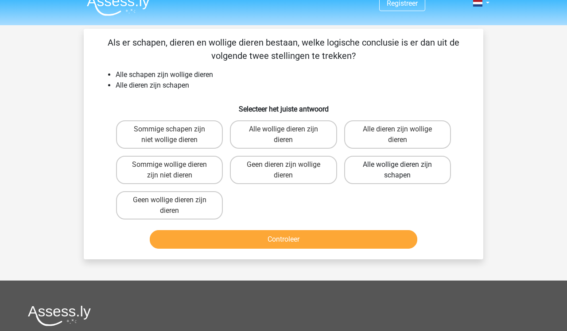
click at [379, 173] on label "Alle wollige dieren zijn schapen" at bounding box center [397, 170] width 107 height 28
click at [397, 171] on input "Alle wollige dieren zijn schapen" at bounding box center [400, 168] width 6 height 6
radio input "true"
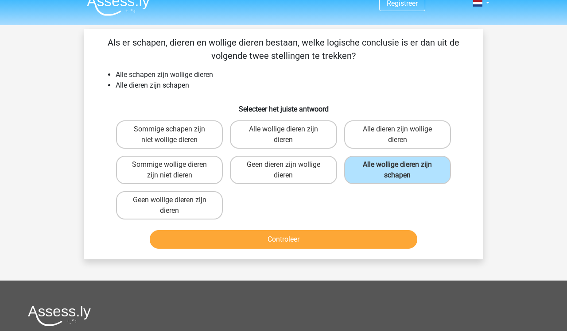
click at [362, 240] on button "Controleer" at bounding box center [284, 239] width 268 height 19
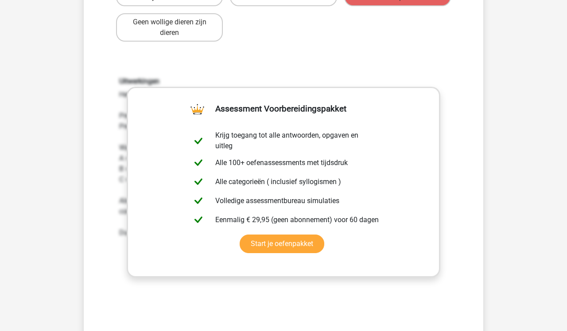
scroll to position [225, 0]
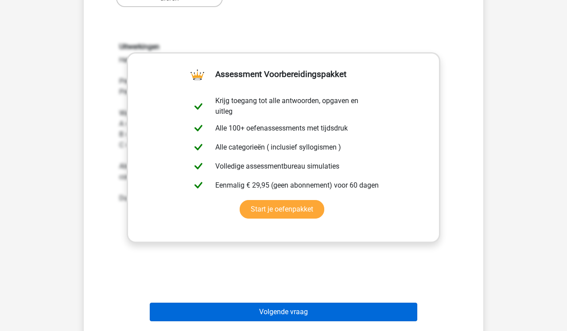
click at [313, 317] on button "Volgende vraag" at bounding box center [284, 312] width 268 height 19
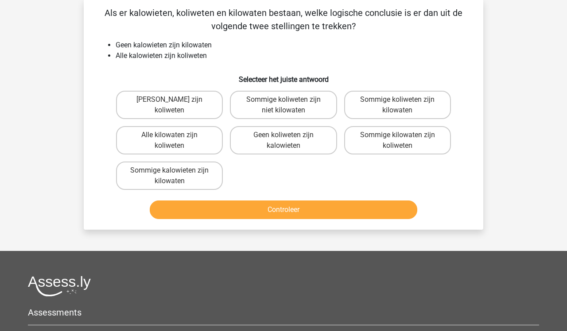
scroll to position [41, 0]
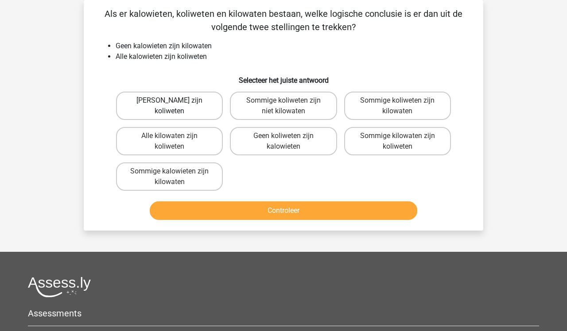
click at [170, 117] on label "Geen kilowaten zijn koliweten" at bounding box center [169, 106] width 107 height 28
click at [170, 106] on input "Geen kilowaten zijn koliweten" at bounding box center [173, 104] width 6 height 6
radio input "true"
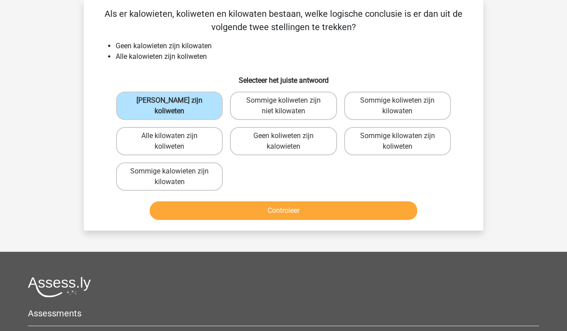
click at [237, 209] on button "Controleer" at bounding box center [284, 211] width 268 height 19
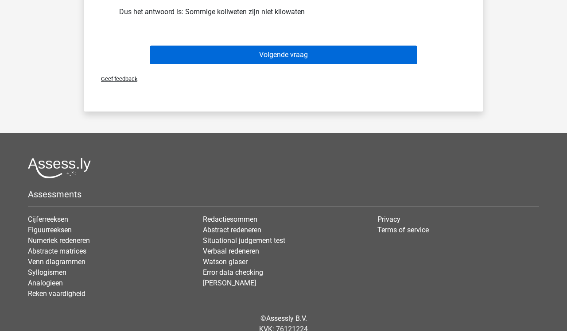
click at [338, 59] on button "Volgende vraag" at bounding box center [284, 55] width 268 height 19
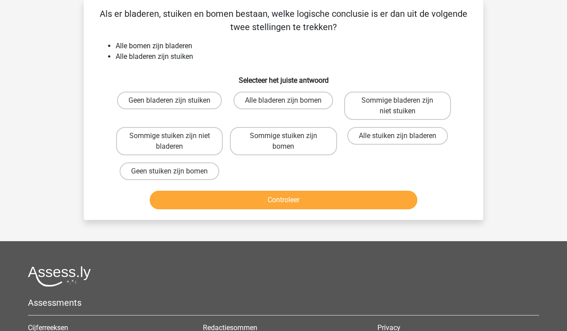
scroll to position [22, 0]
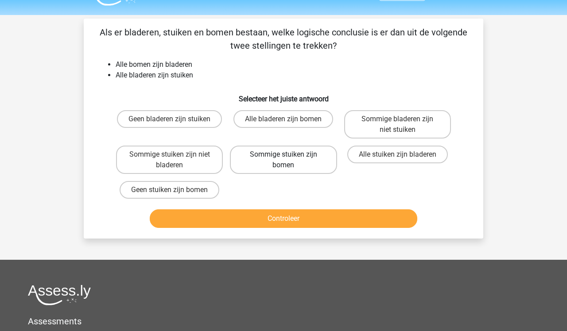
click at [305, 159] on label "Sommige stuiken zijn bomen" at bounding box center [283, 160] width 107 height 28
click at [289, 159] on input "Sommige stuiken zijn bomen" at bounding box center [286, 158] width 6 height 6
radio input "true"
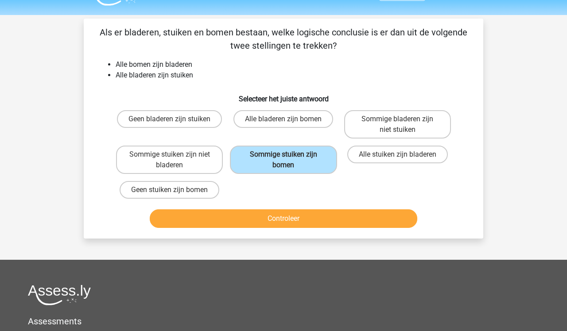
click at [310, 216] on button "Controleer" at bounding box center [284, 219] width 268 height 19
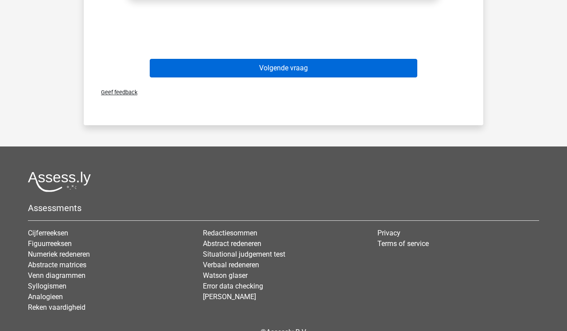
click at [338, 71] on button "Volgende vraag" at bounding box center [284, 68] width 268 height 19
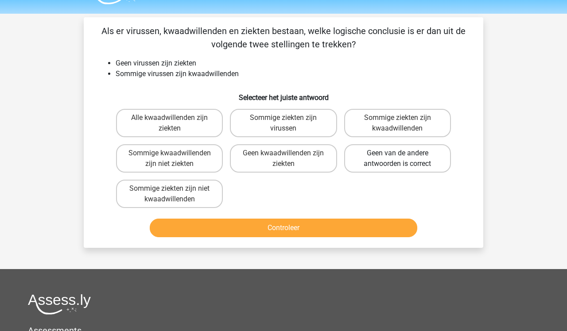
scroll to position [24, 0]
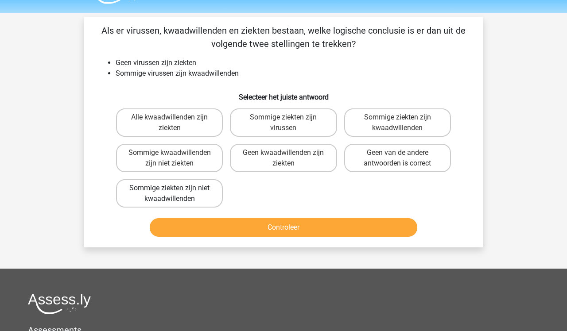
click at [195, 198] on label "Sommige ziekten zijn niet kwaadwillenden" at bounding box center [169, 193] width 107 height 28
click at [175, 194] on input "Sommige ziekten zijn niet kwaadwillenden" at bounding box center [173, 191] width 6 height 6
radio input "true"
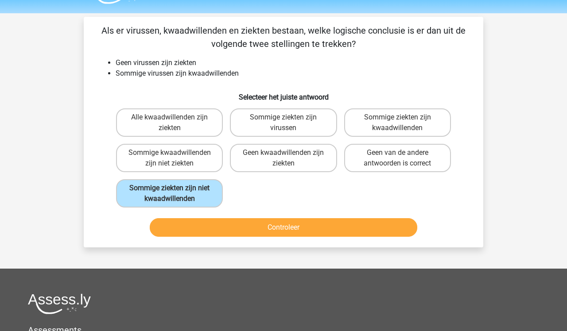
click at [269, 225] on button "Controleer" at bounding box center [284, 227] width 268 height 19
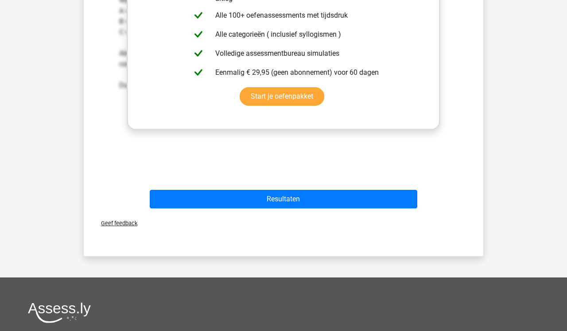
scroll to position [343, 0]
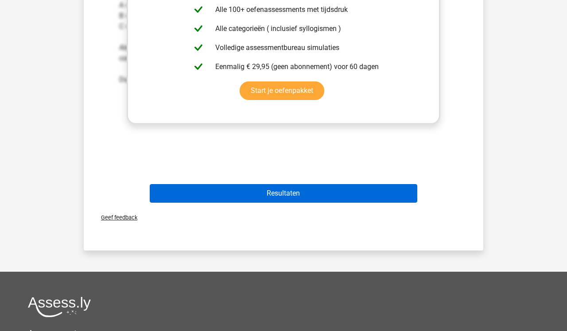
click at [365, 203] on button "Resultaten" at bounding box center [284, 193] width 268 height 19
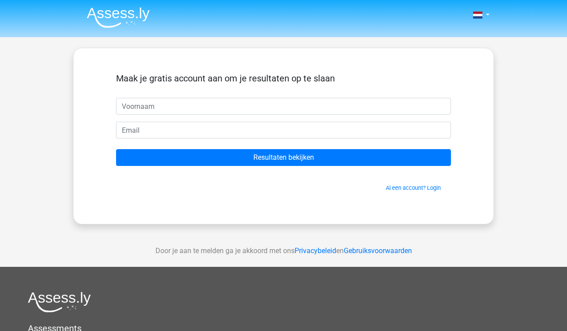
click at [140, 12] on img at bounding box center [118, 17] width 63 height 21
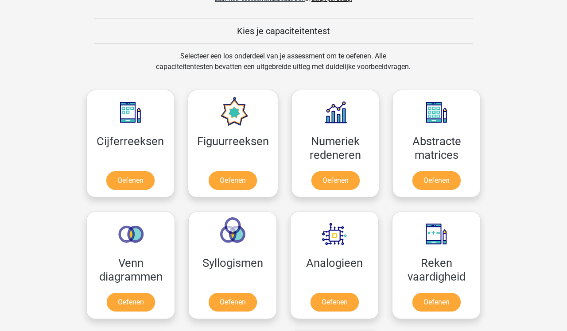
scroll to position [325, 0]
